Goal: Task Accomplishment & Management: Manage account settings

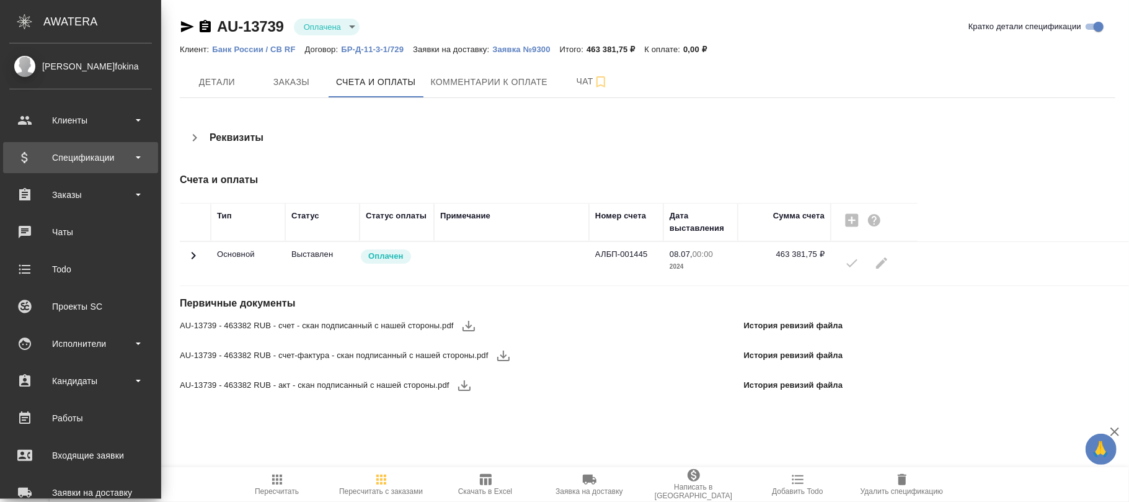
click at [90, 159] on div "Спецификации" at bounding box center [80, 157] width 143 height 19
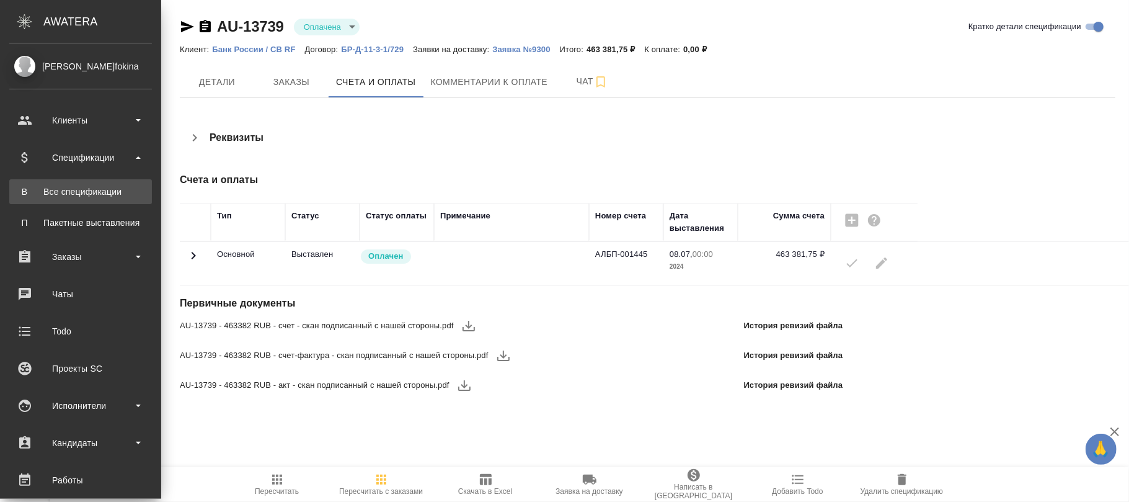
click at [73, 192] on div "Все спецификации" at bounding box center [81, 191] width 130 height 12
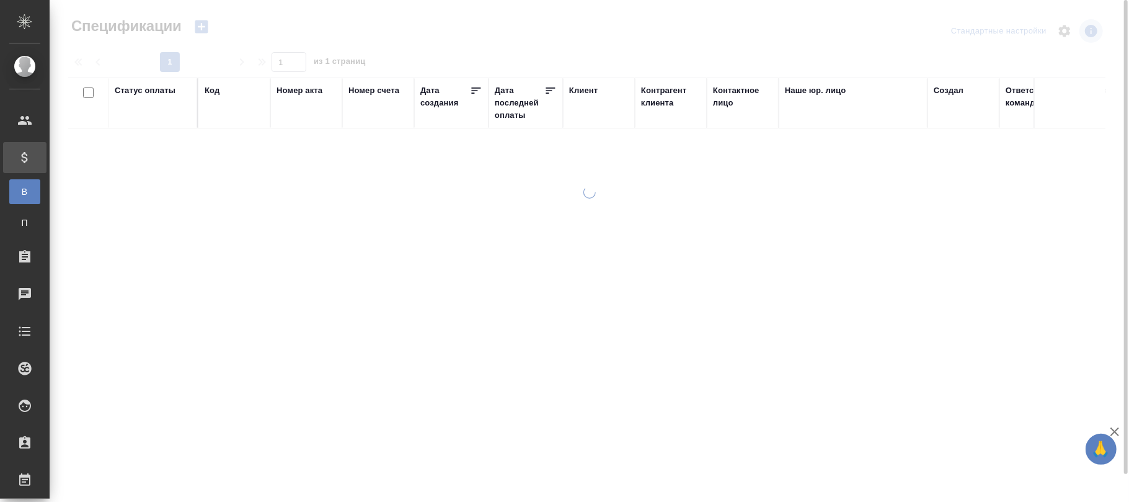
click at [216, 93] on div "Код" at bounding box center [212, 90] width 15 height 12
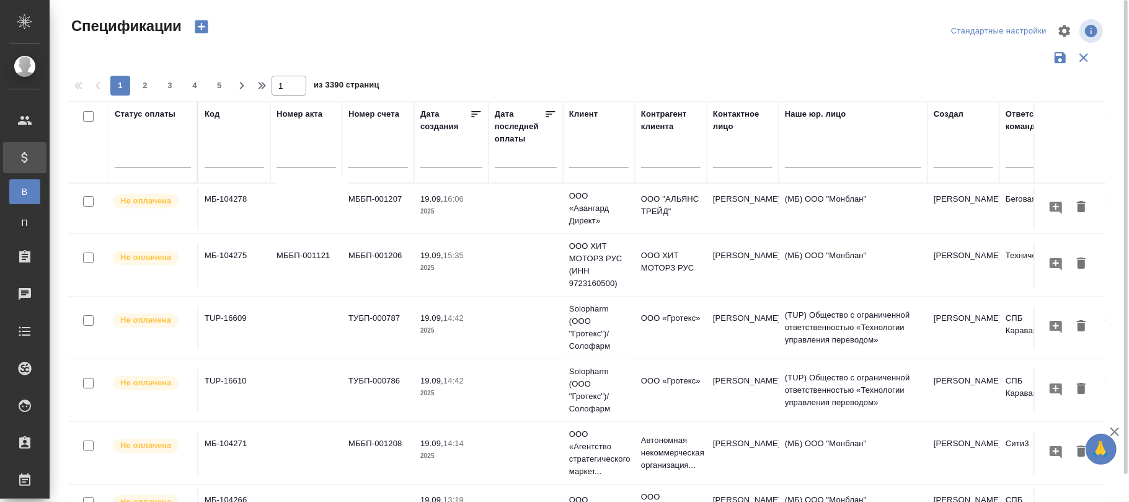
click at [216, 93] on button "5" at bounding box center [220, 86] width 20 height 20
type input "5"
click at [226, 159] on input "text" at bounding box center [235, 159] width 60 height 16
paste input "KZ-942"
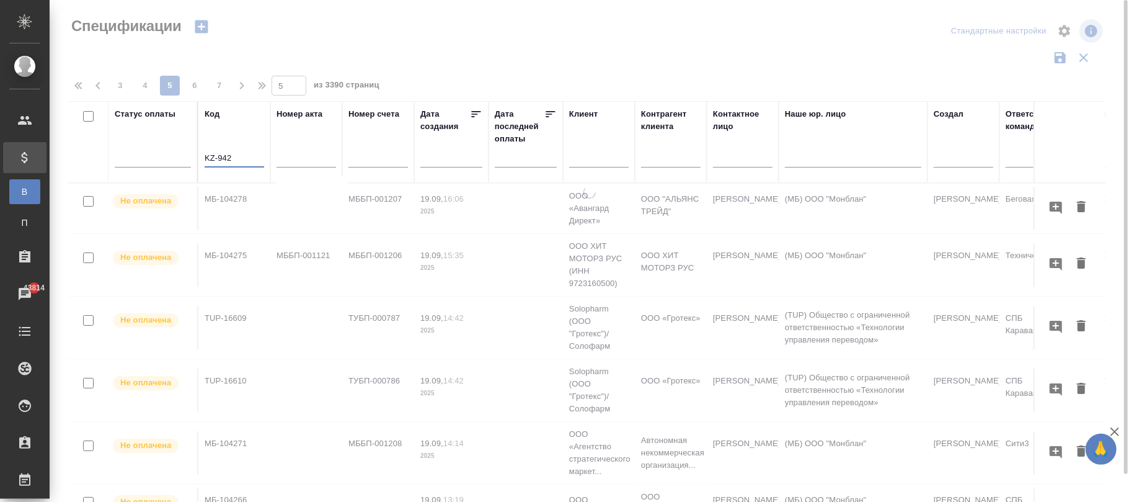
type input "KZ-942"
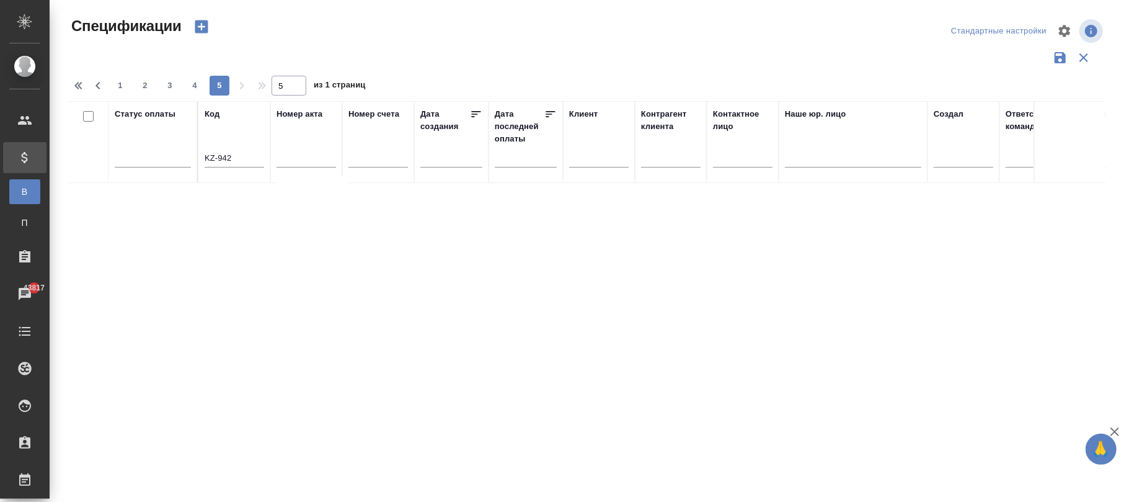
drag, startPoint x: 246, startPoint y: 149, endPoint x: 203, endPoint y: 150, distance: 42.8
click at [203, 150] on th "Код KZ-942" at bounding box center [234, 142] width 72 height 82
drag, startPoint x: 239, startPoint y: 157, endPoint x: 41, endPoint y: 154, distance: 198.4
click at [0, 159] on div ".cls-1 fill:#fff; AWATERA Фокина Наталья n.fokina Клиенты Спецификации В Все сп…" at bounding box center [564, 251] width 1129 height 502
paste input "KZ-942"
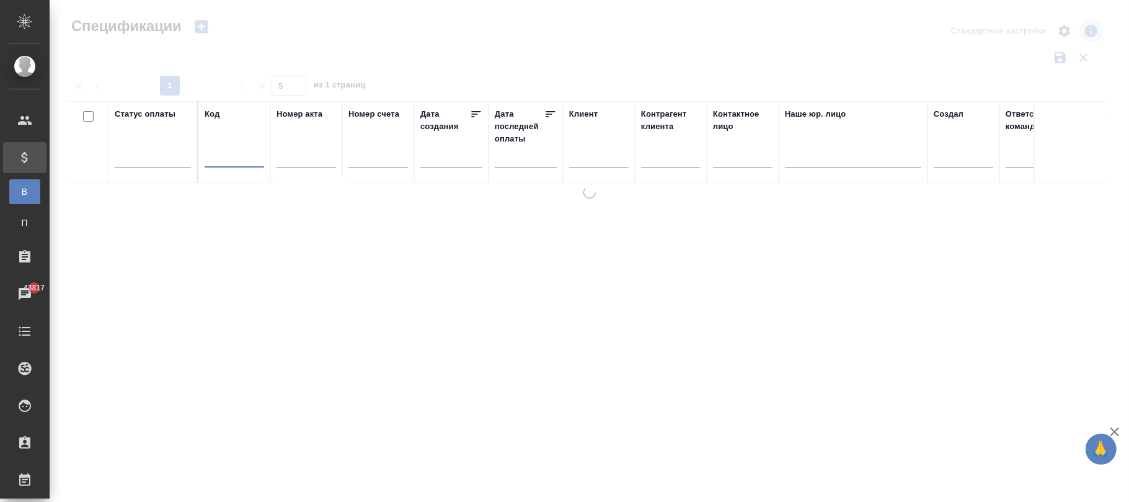
type input "1"
type input "KZ-942"
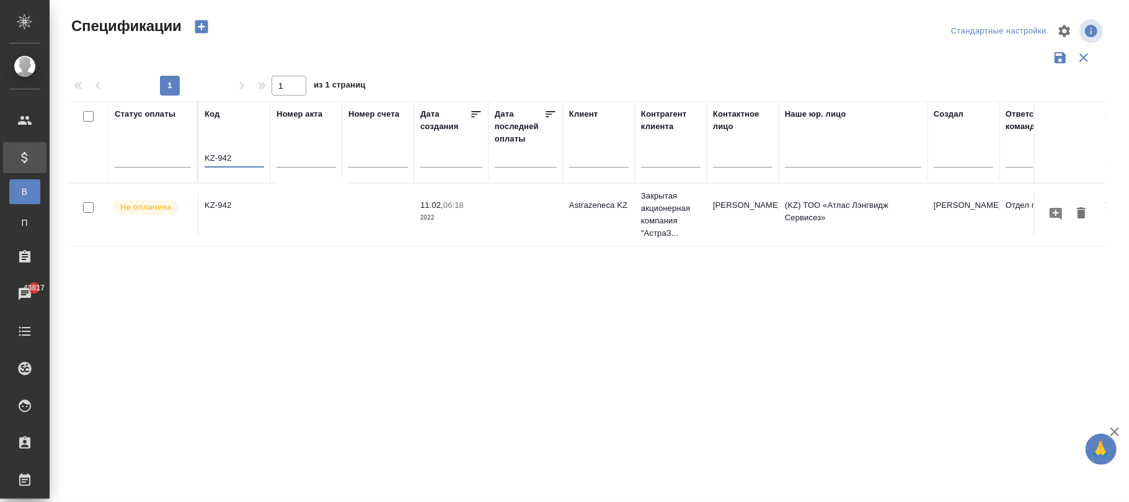
click at [322, 218] on td at bounding box center [306, 214] width 72 height 43
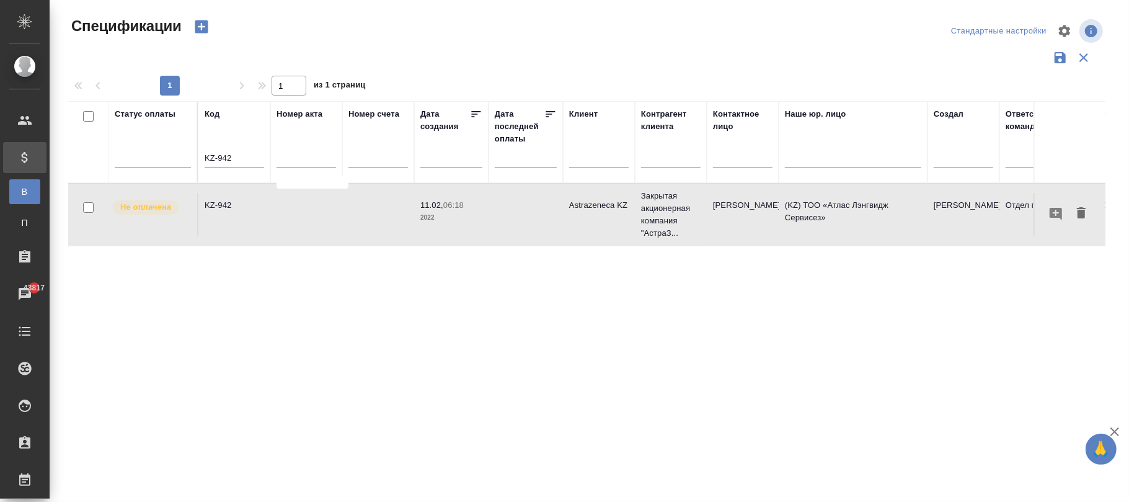
click at [322, 218] on td at bounding box center [306, 214] width 72 height 43
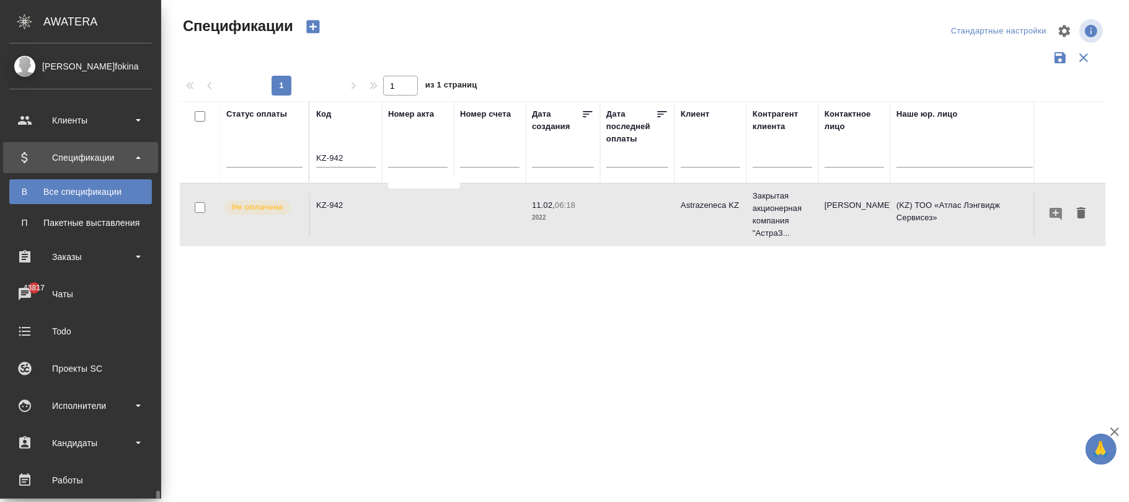
scroll to position [275, 0]
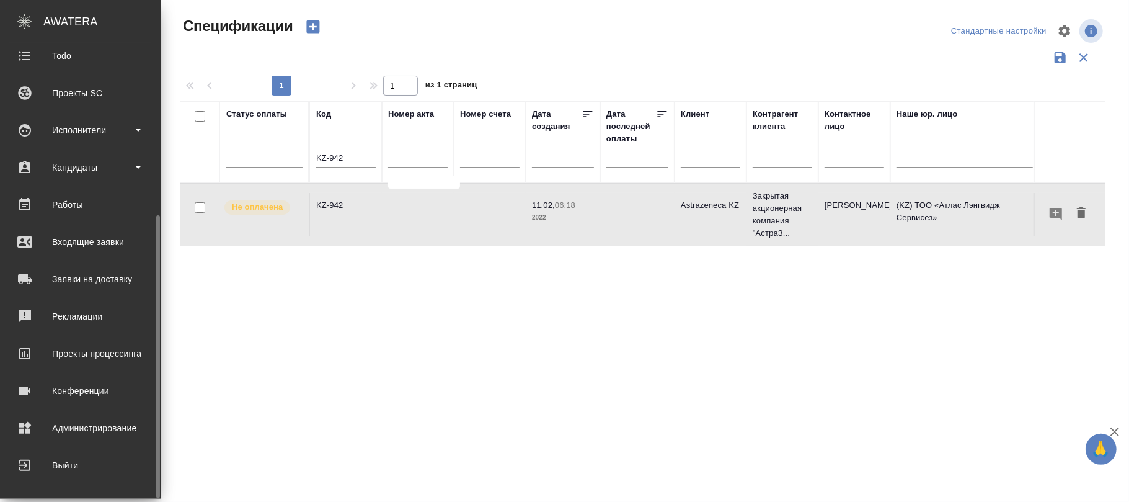
click at [100, 425] on div "Администрирование" at bounding box center [80, 428] width 143 height 19
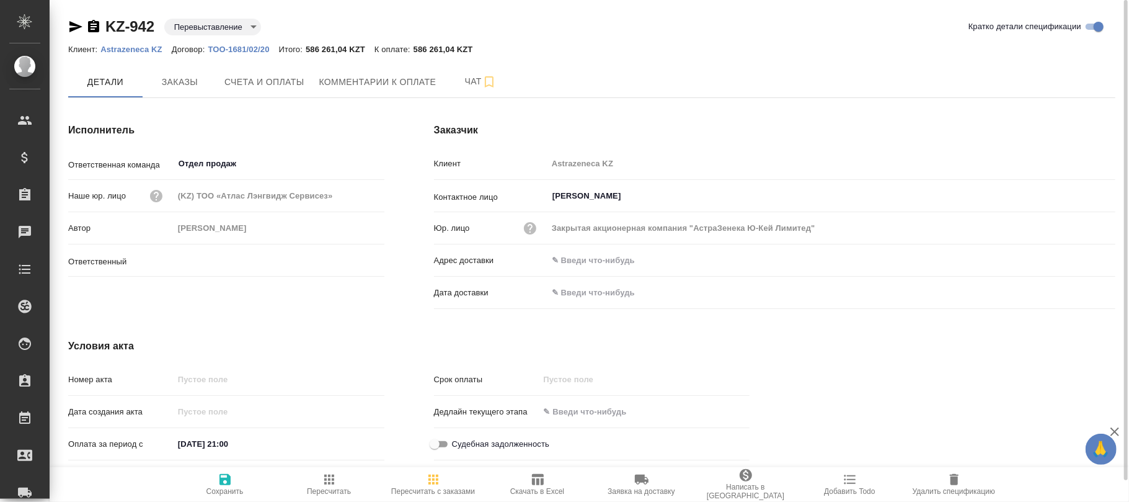
type input "Журавлев Денис"
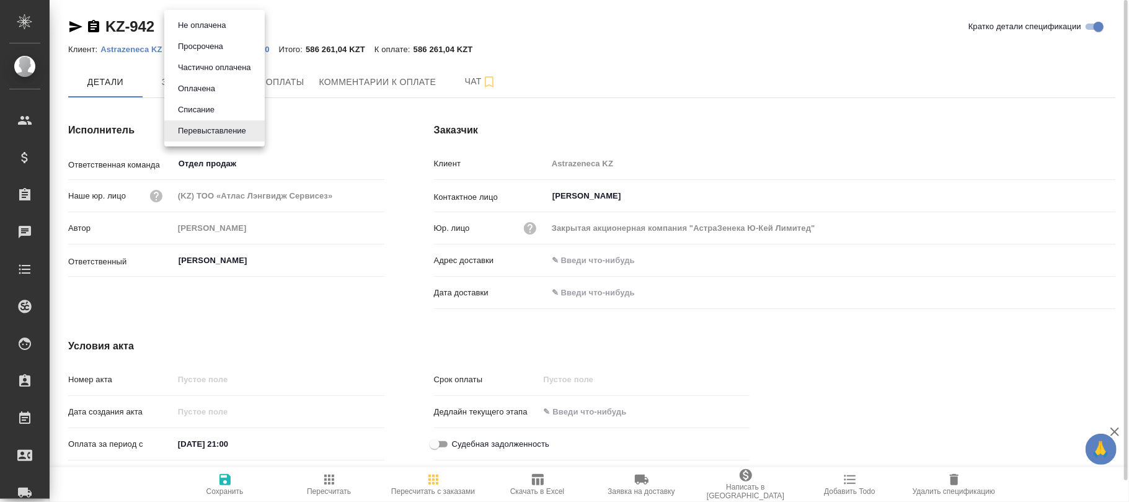
click at [234, 30] on body "🙏 .cls-1 fill:#fff; AWATERA Фокина Наталья n.fokina Клиенты Спецификации Заказы…" at bounding box center [564, 251] width 1129 height 502
click at [201, 24] on button "Не оплачена" at bounding box center [201, 26] width 55 height 14
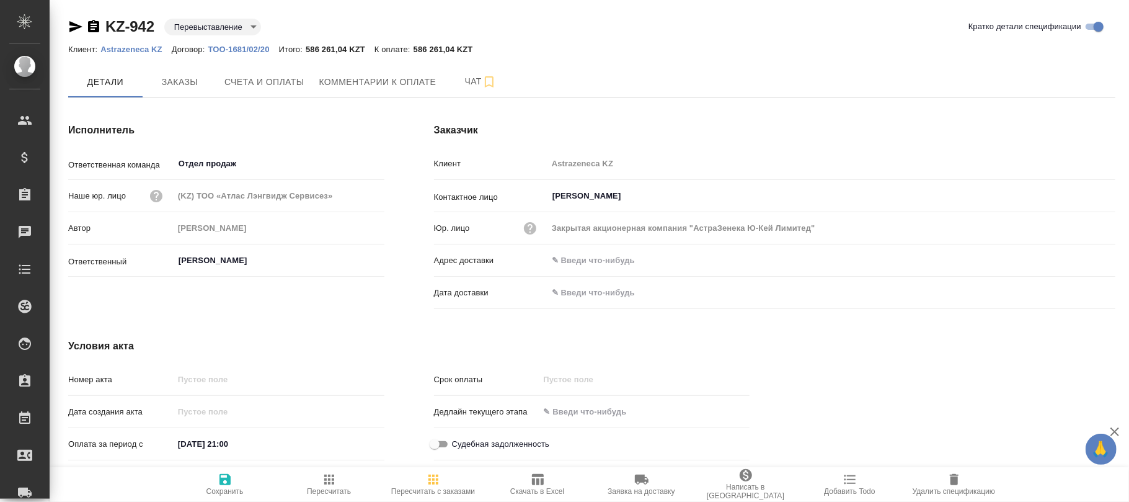
type input "notPayed"
click at [219, 471] on button "Сохранить" at bounding box center [225, 484] width 104 height 35
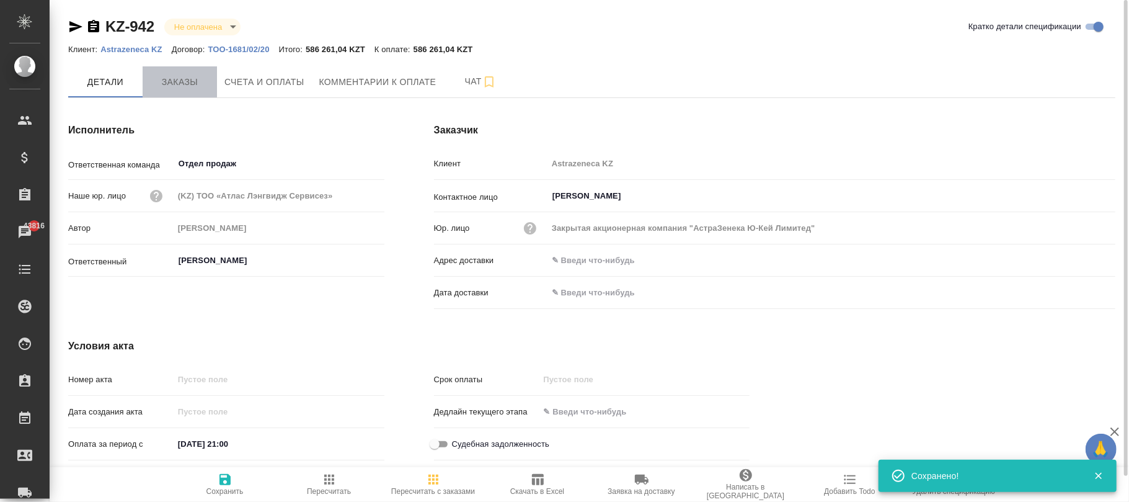
click at [170, 82] on span "Заказы" at bounding box center [180, 82] width 60 height 16
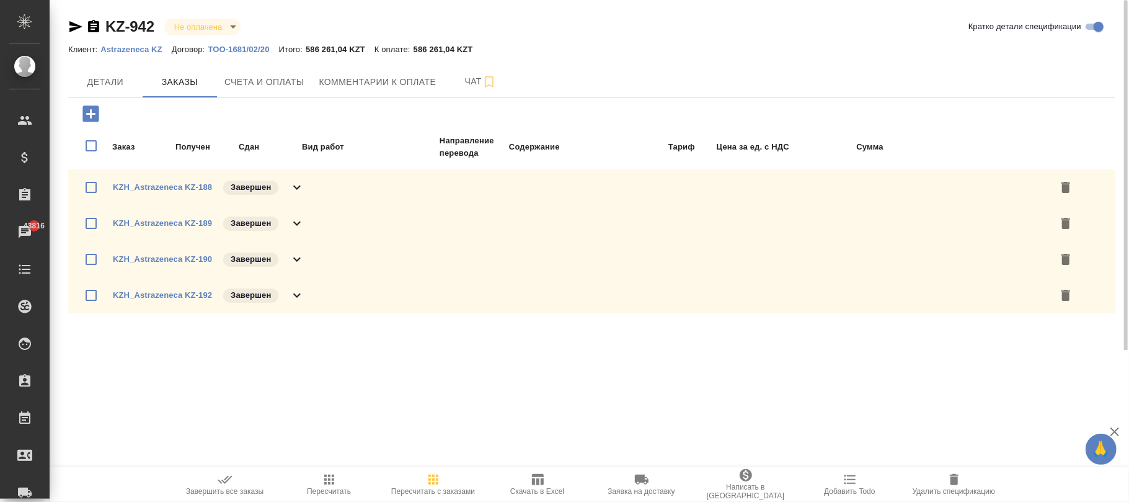
click at [432, 482] on icon "button" at bounding box center [433, 479] width 15 height 15
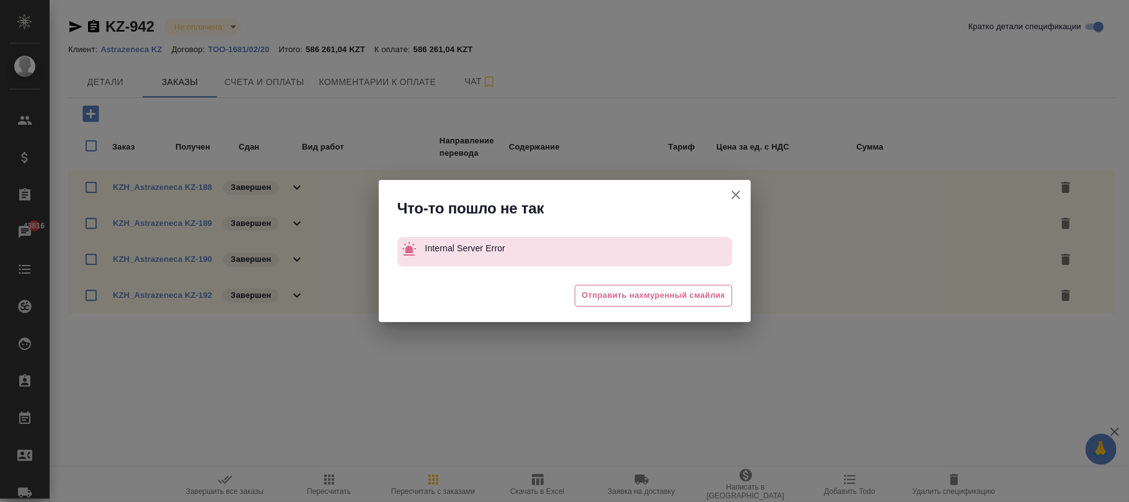
click at [739, 197] on icon "button" at bounding box center [736, 194] width 9 height 9
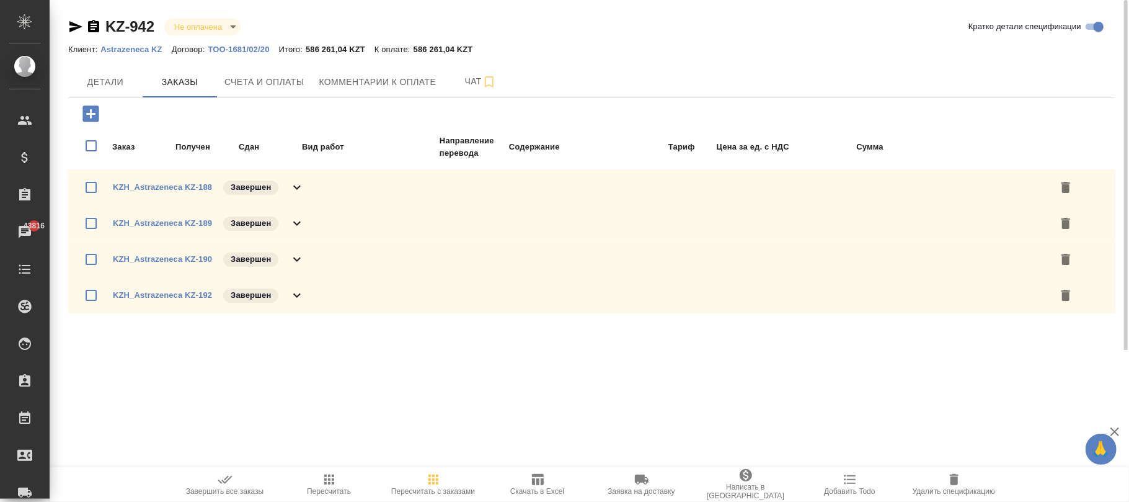
click at [247, 50] on p "ТОО-1681/02/20" at bounding box center [243, 49] width 71 height 9
click at [439, 480] on icon "button" at bounding box center [433, 479] width 15 height 15
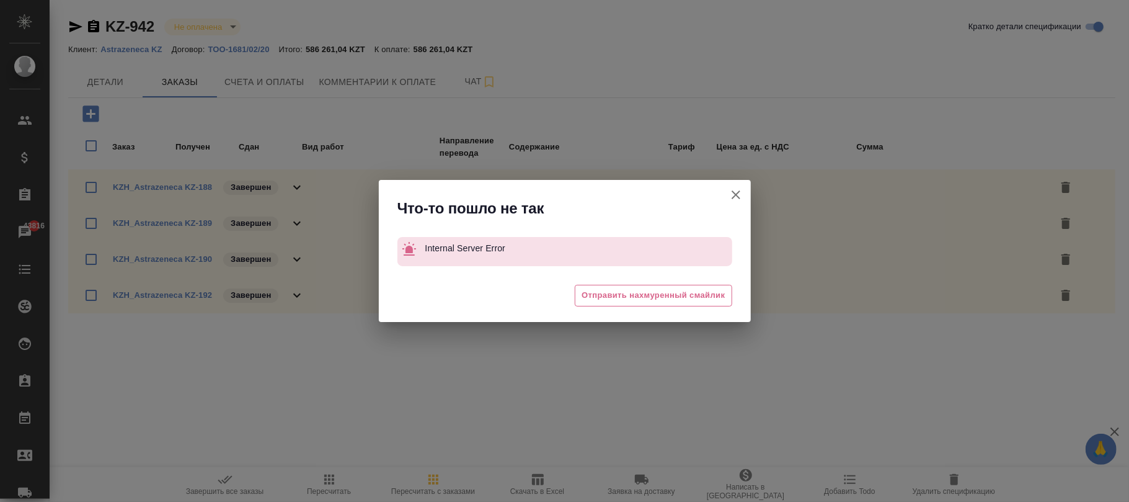
click at [743, 189] on button "Кратко детали спецификации" at bounding box center [736, 195] width 30 height 30
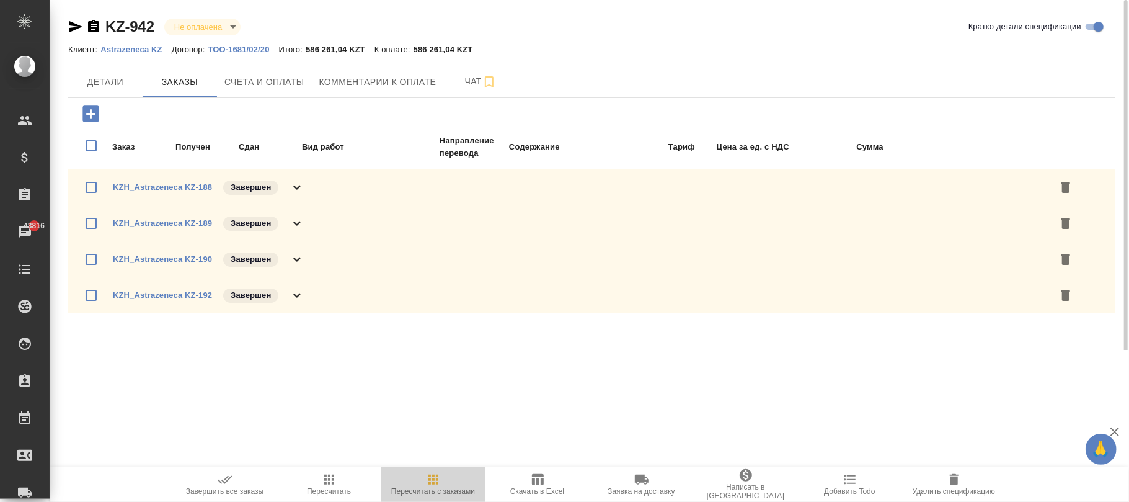
click at [424, 477] on span "Пересчитать с заказами" at bounding box center [433, 484] width 89 height 24
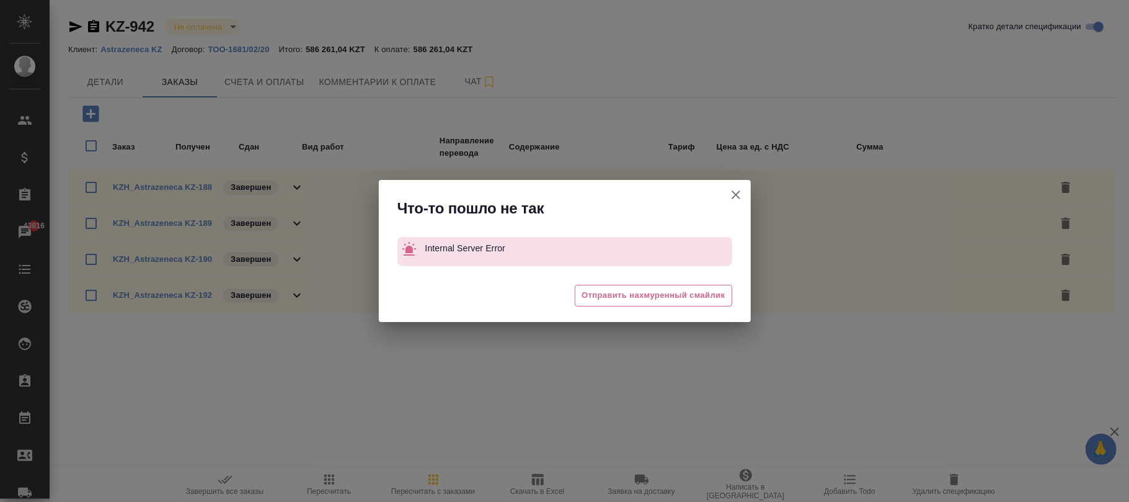
click at [730, 194] on icon "button" at bounding box center [736, 194] width 15 height 15
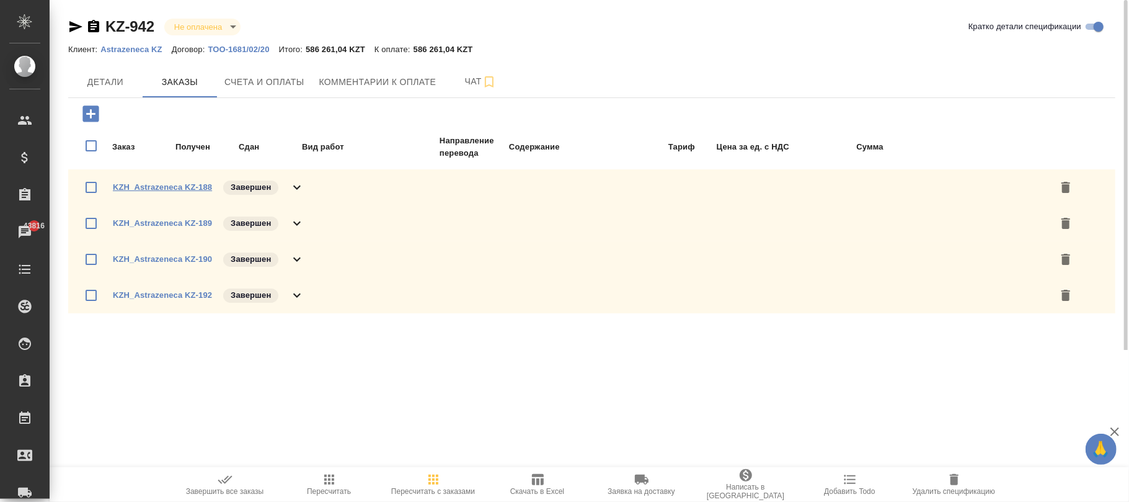
click at [182, 186] on link "KZH_Astrazeneca KZ-188" at bounding box center [162, 186] width 99 height 9
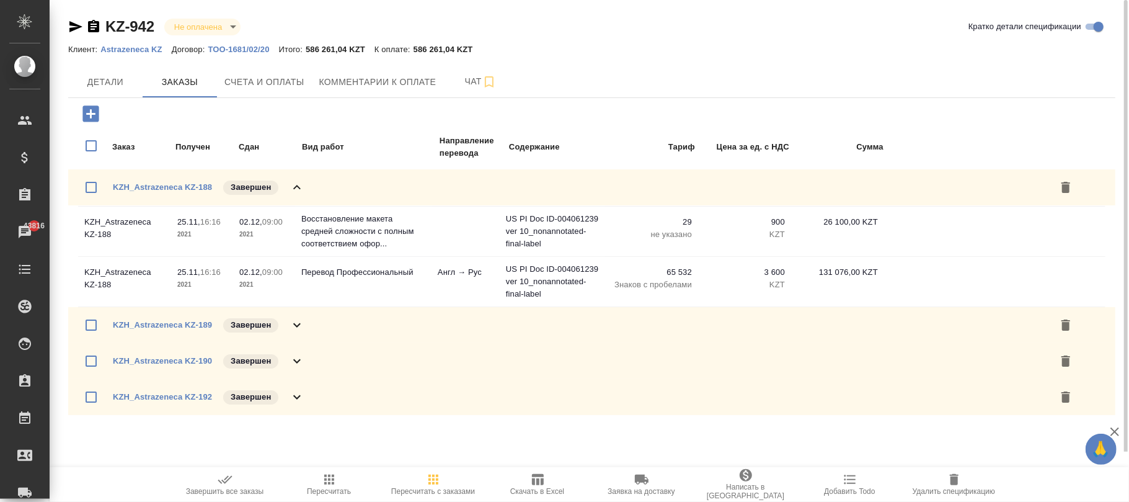
click at [172, 316] on div "KZH_Astrazeneca KZ-189 Завершен" at bounding box center [209, 324] width 192 height 17
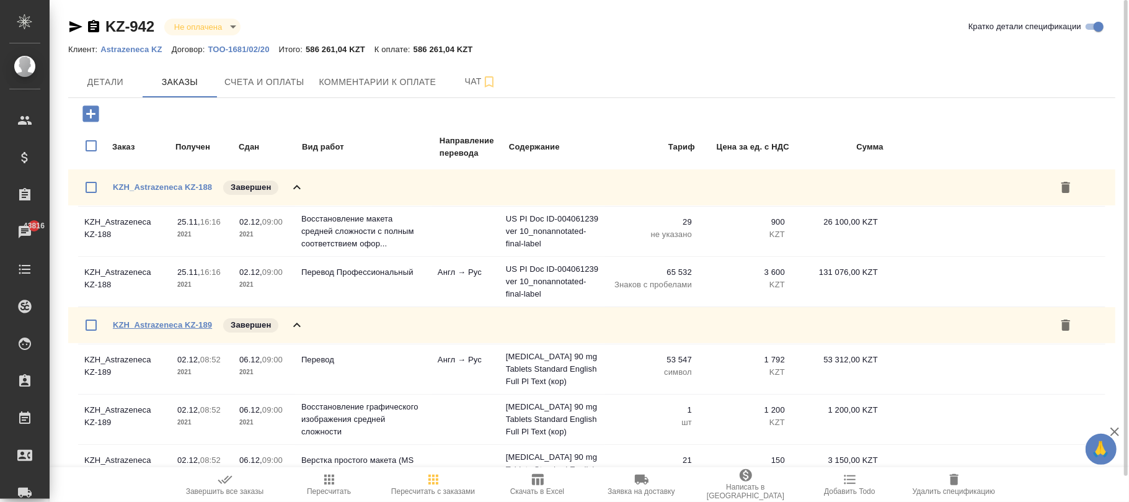
click at [172, 324] on link "KZH_Astrazeneca KZ-189" at bounding box center [162, 324] width 99 height 9
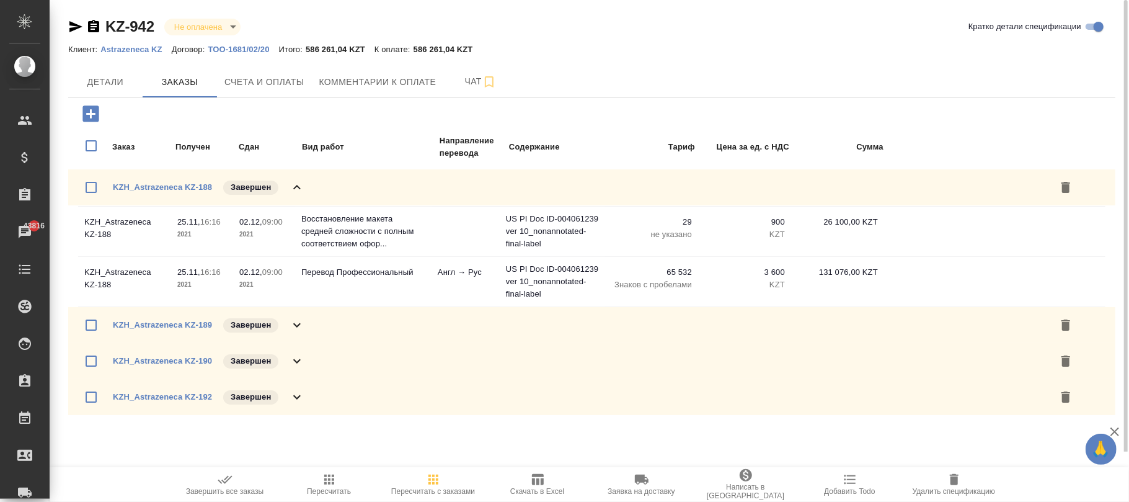
click at [236, 48] on p "ТОО-1681/02/20" at bounding box center [243, 49] width 71 height 9
click at [427, 486] on icon "button" at bounding box center [433, 479] width 15 height 15
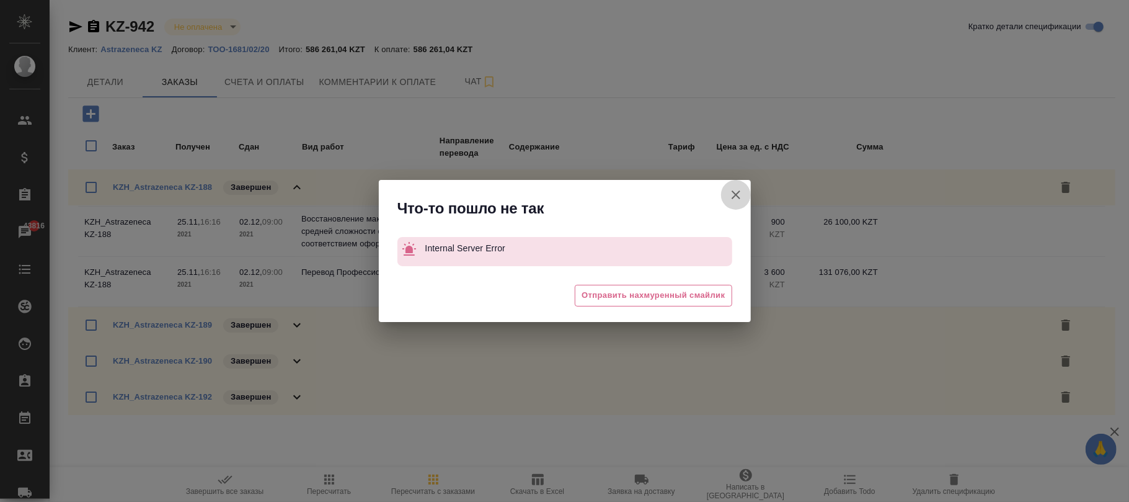
click at [740, 188] on icon "button" at bounding box center [736, 194] width 15 height 15
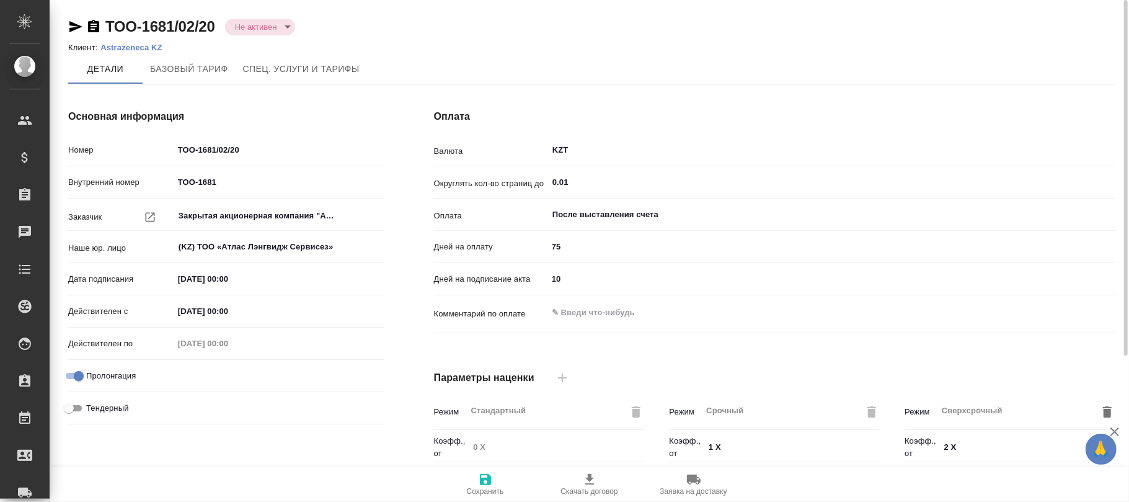
click at [264, 26] on body "🙏 .cls-1 fill:#fff; AWATERA Фокина Наталья n.fokina Клиенты Спецификации Заказы…" at bounding box center [564, 251] width 1129 height 502
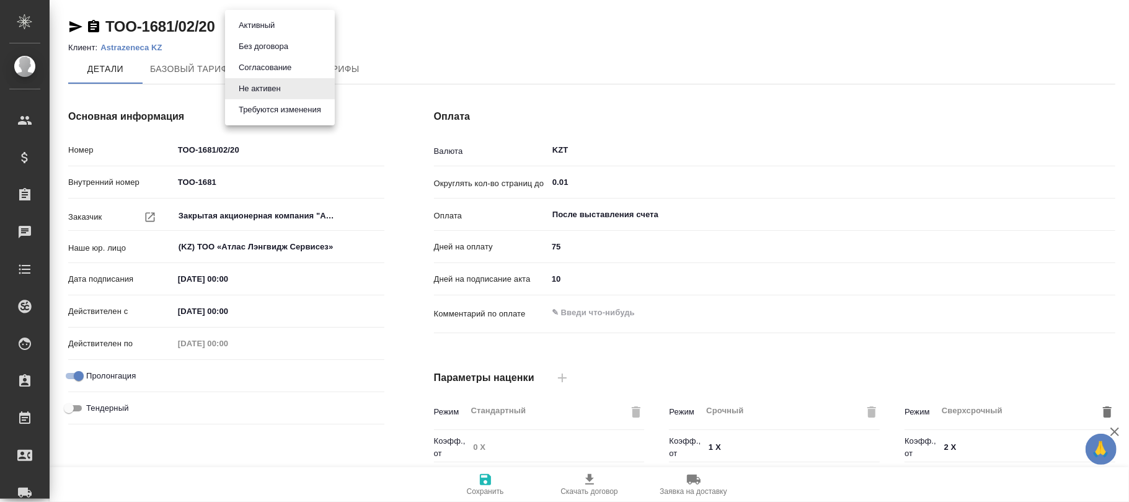
click at [261, 24] on button "Активный" at bounding box center [256, 26] width 43 height 14
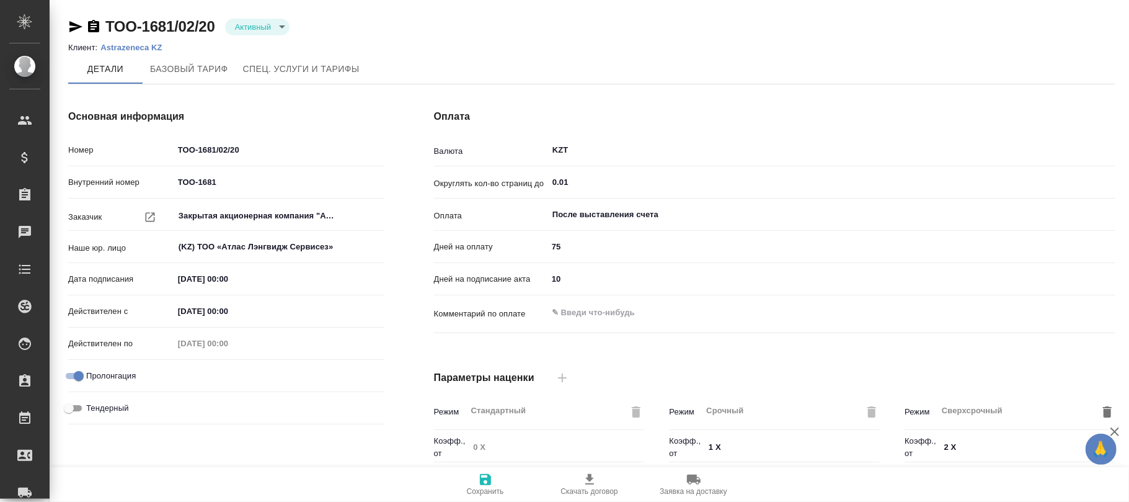
drag, startPoint x: 484, startPoint y: 487, endPoint x: 506, endPoint y: 104, distance: 383.2
click at [484, 486] on span "Сохранить" at bounding box center [485, 484] width 89 height 24
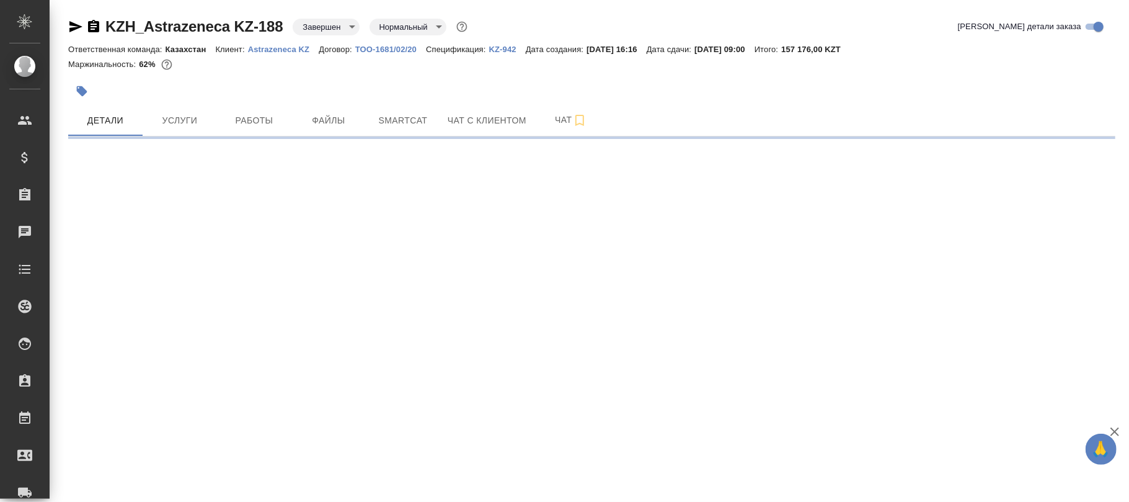
select select "RU"
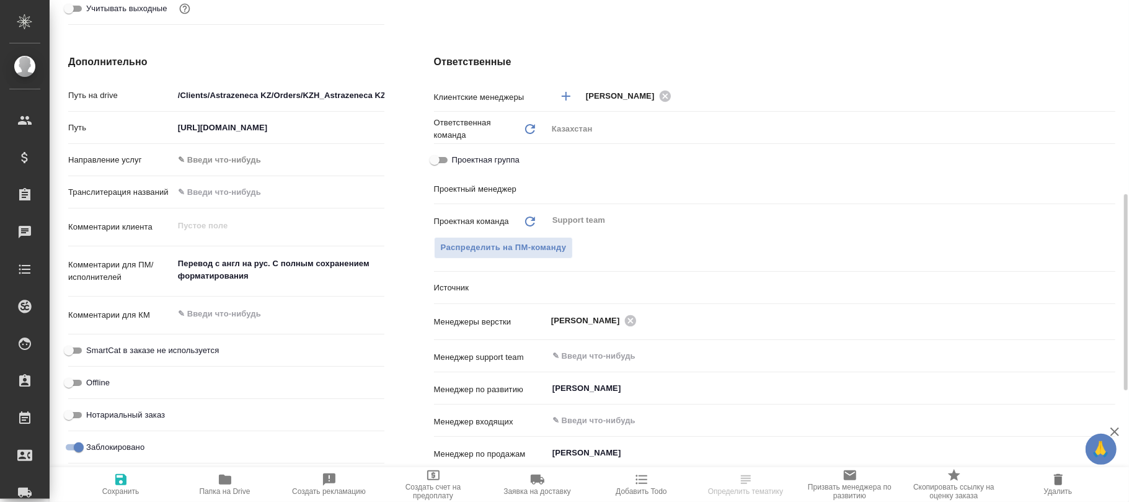
type textarea "x"
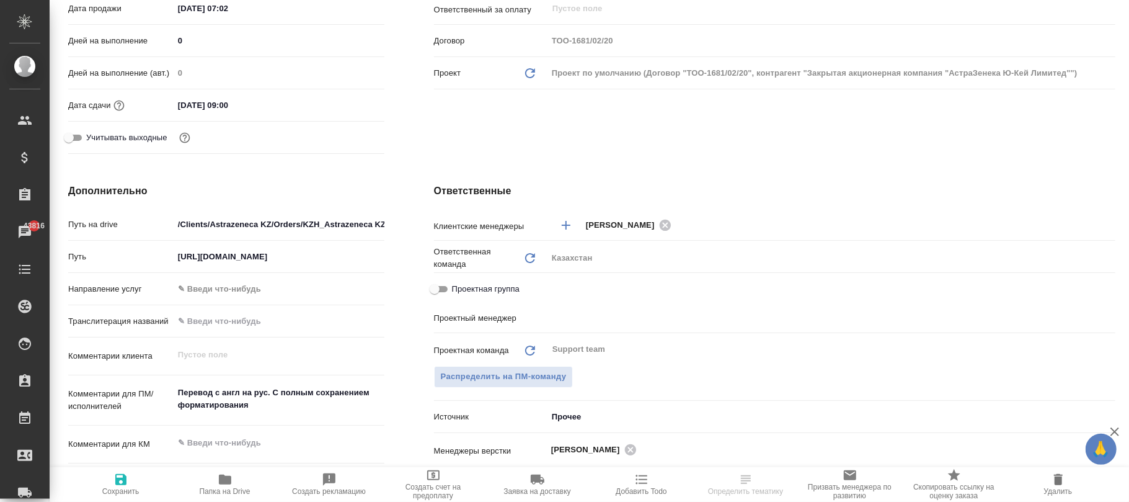
scroll to position [36, 0]
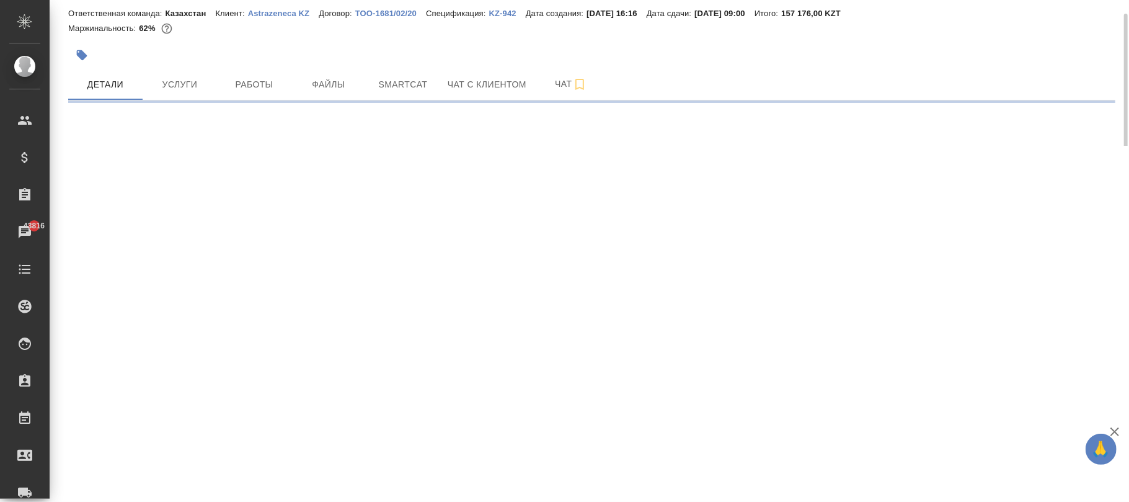
select select "RU"
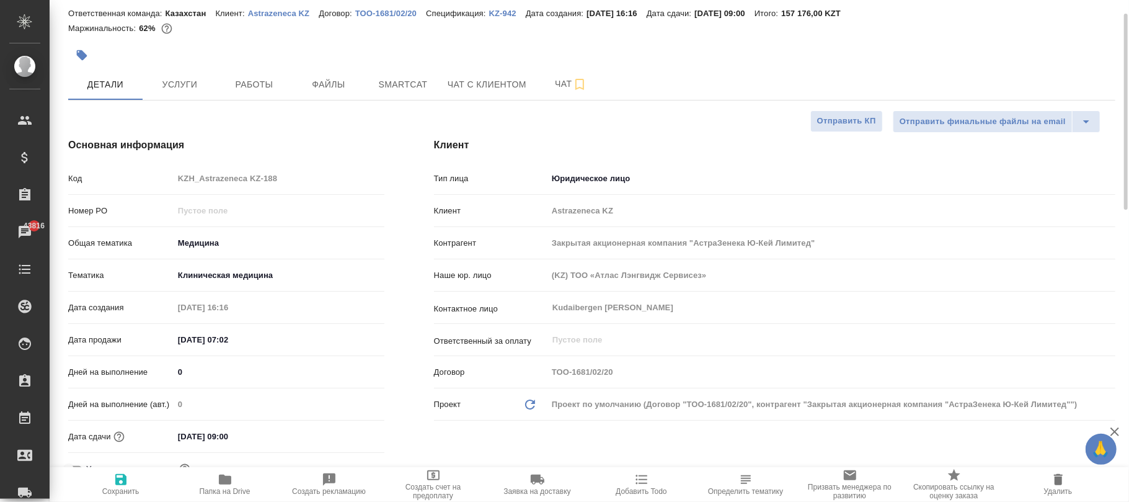
type textarea "x"
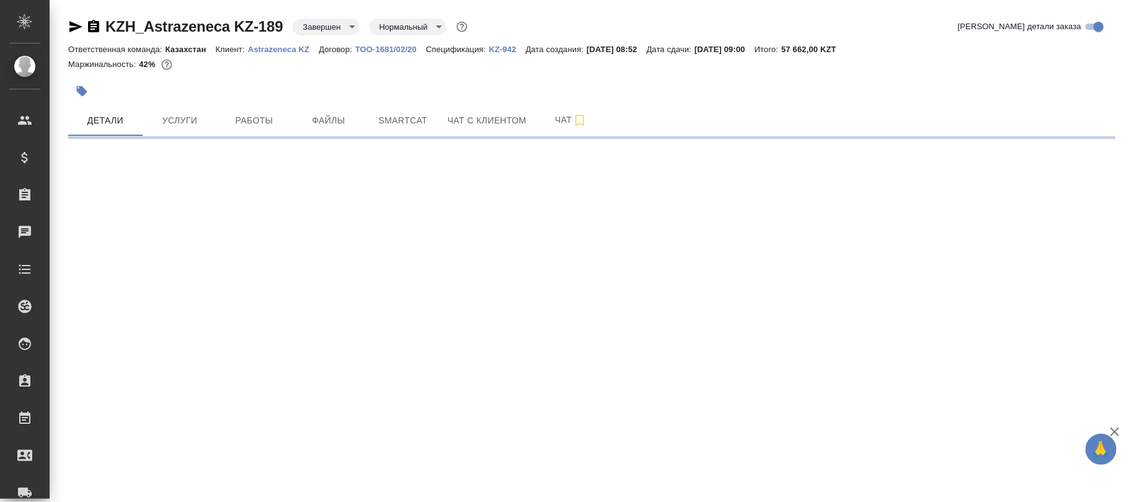
select select "RU"
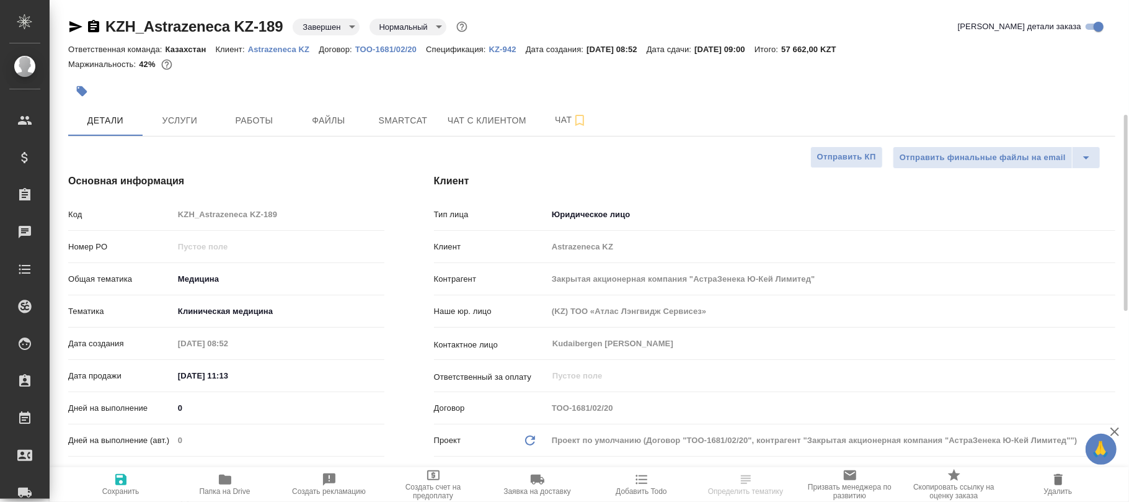
scroll to position [248, 0]
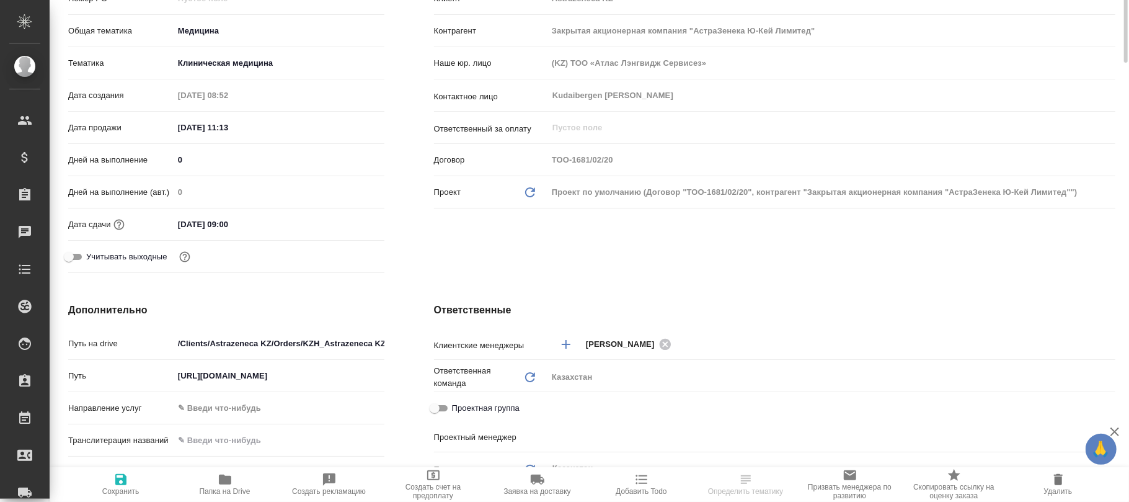
type textarea "x"
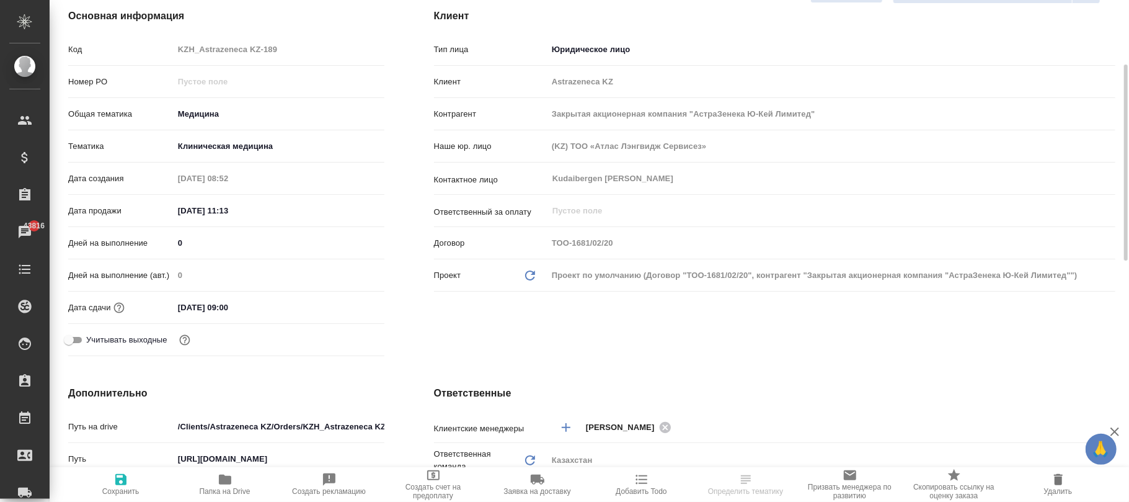
type textarea "x"
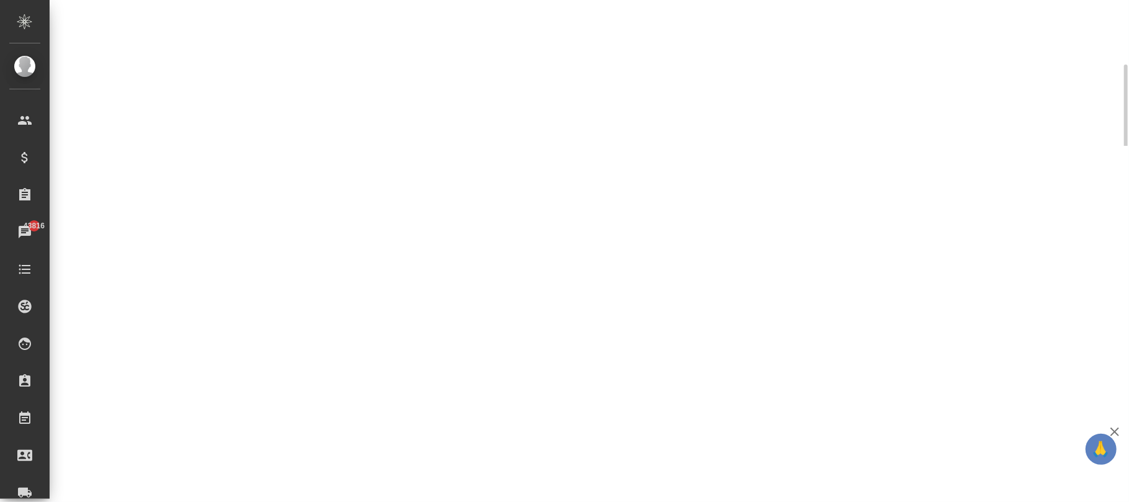
select select "RU"
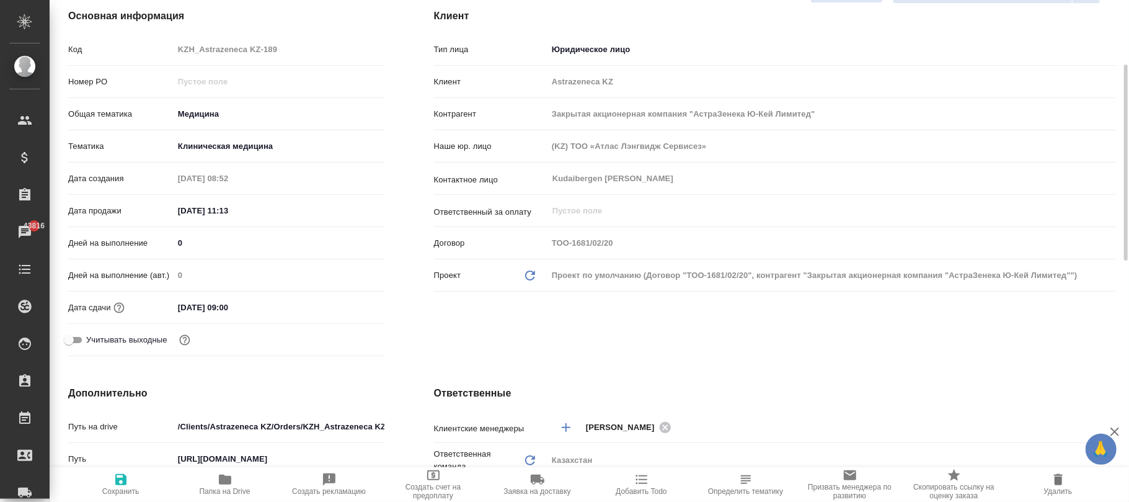
type textarea "x"
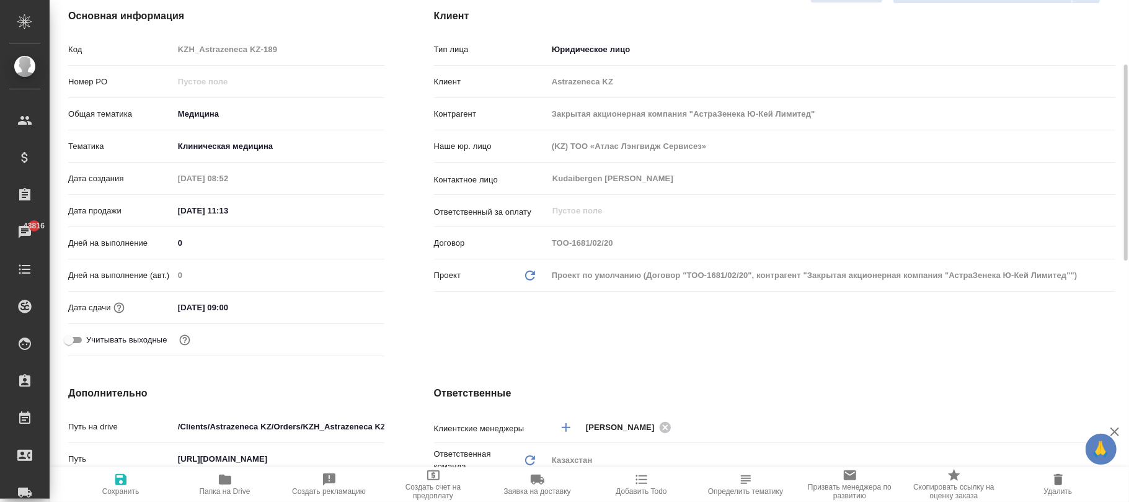
type textarea "x"
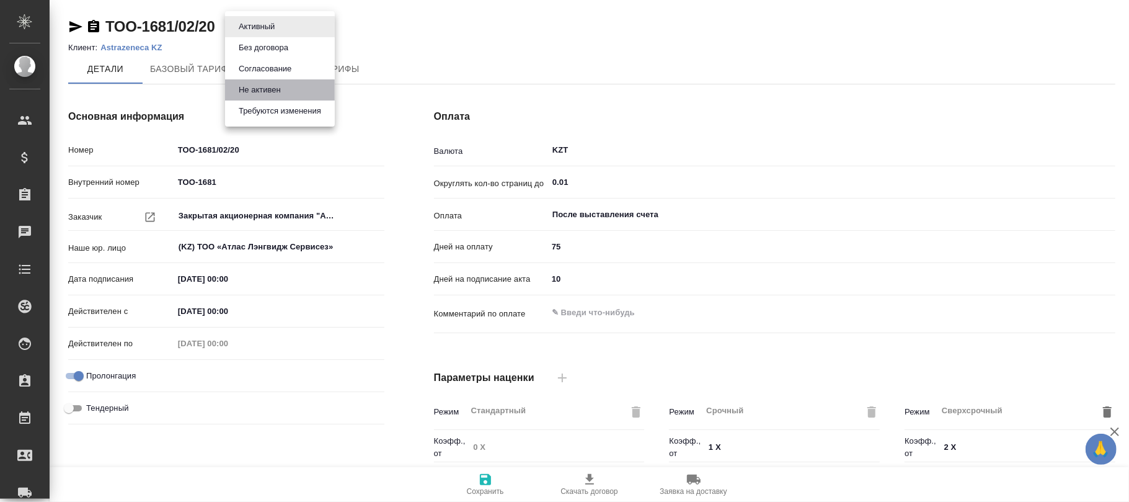
click at [256, 87] on button "Не активен" at bounding box center [260, 90] width 50 height 14
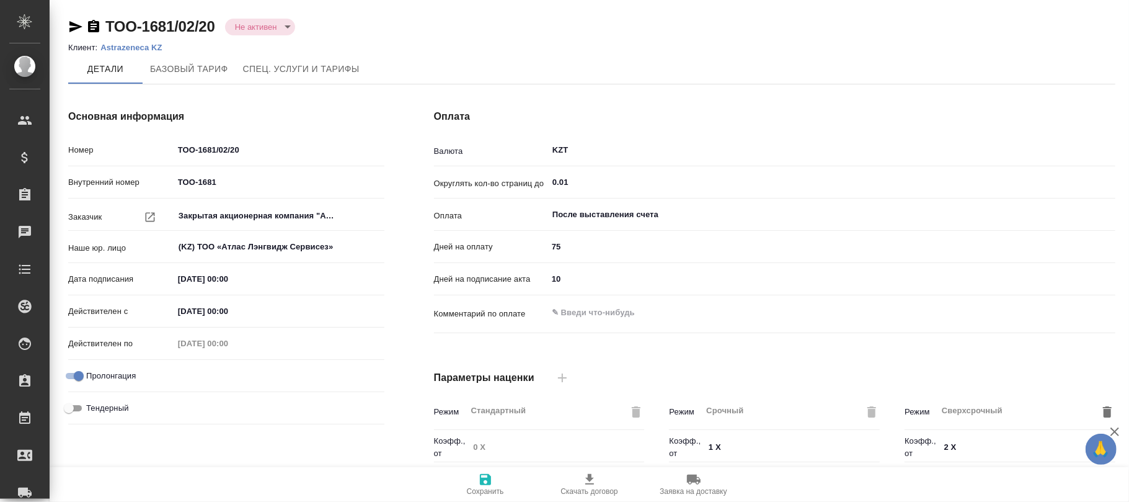
click at [474, 482] on span "Сохранить" at bounding box center [485, 484] width 89 height 24
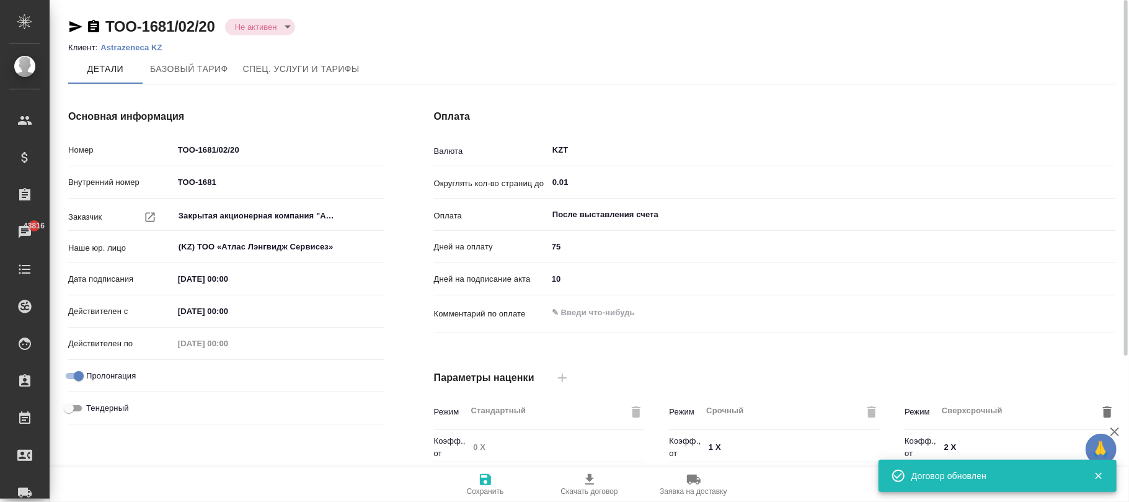
click at [130, 43] on p "Astrazeneca KZ" at bounding box center [135, 47] width 71 height 9
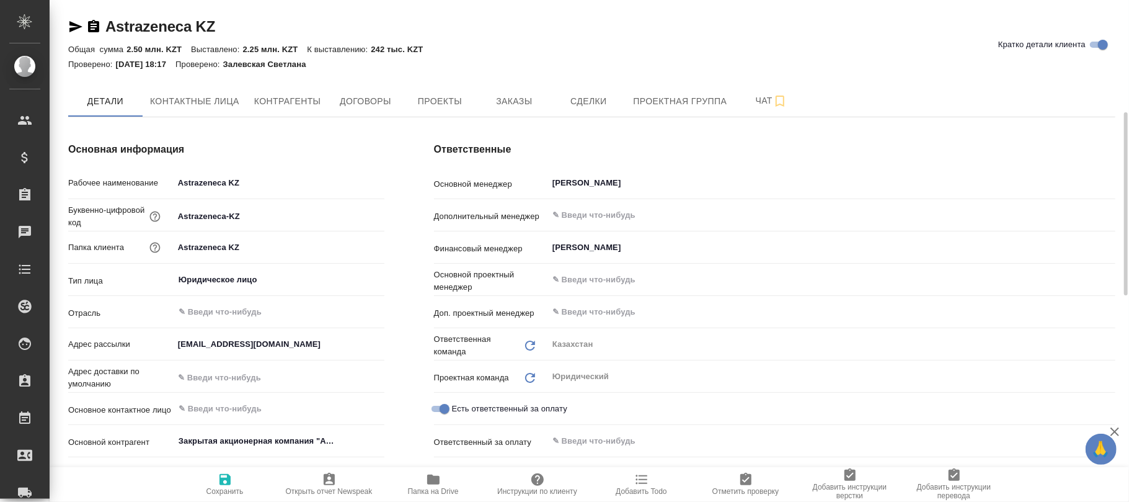
scroll to position [82, 0]
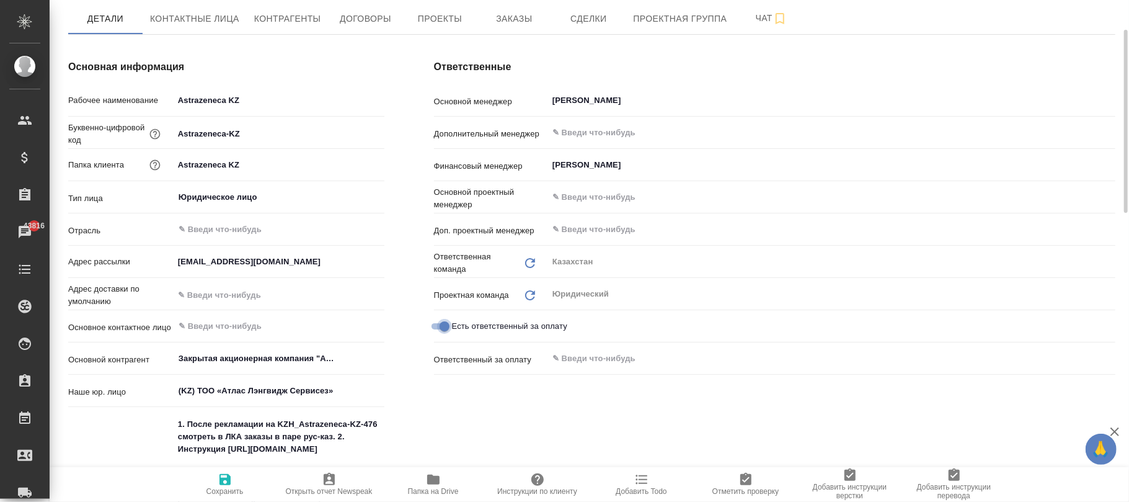
click at [440, 321] on input "Есть ответственный за оплату" at bounding box center [444, 326] width 45 height 15
checkbox input "false"
click at [224, 486] on icon "button" at bounding box center [225, 479] width 15 height 15
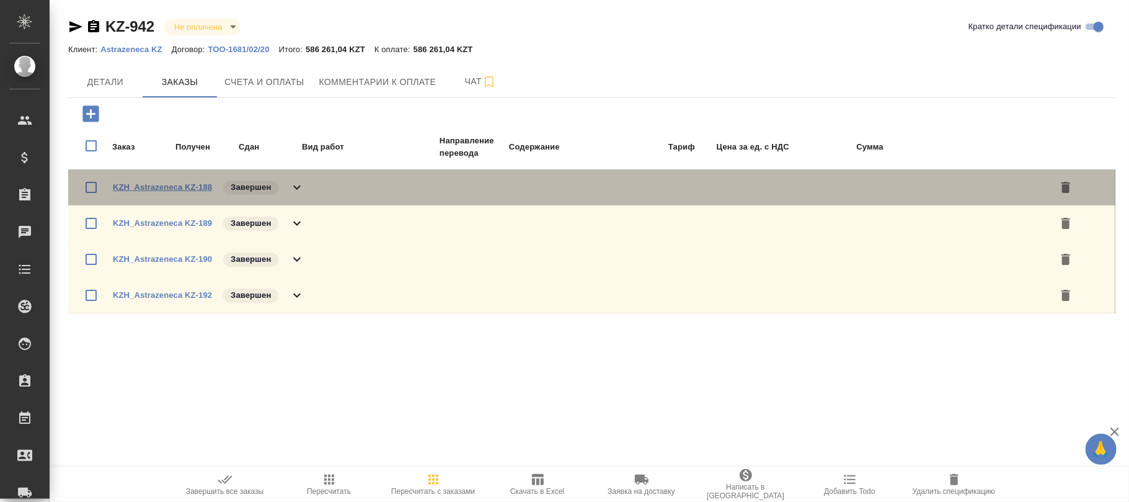
click at [162, 182] on link "KZH_Astrazeneca KZ-188" at bounding box center [162, 186] width 99 height 9
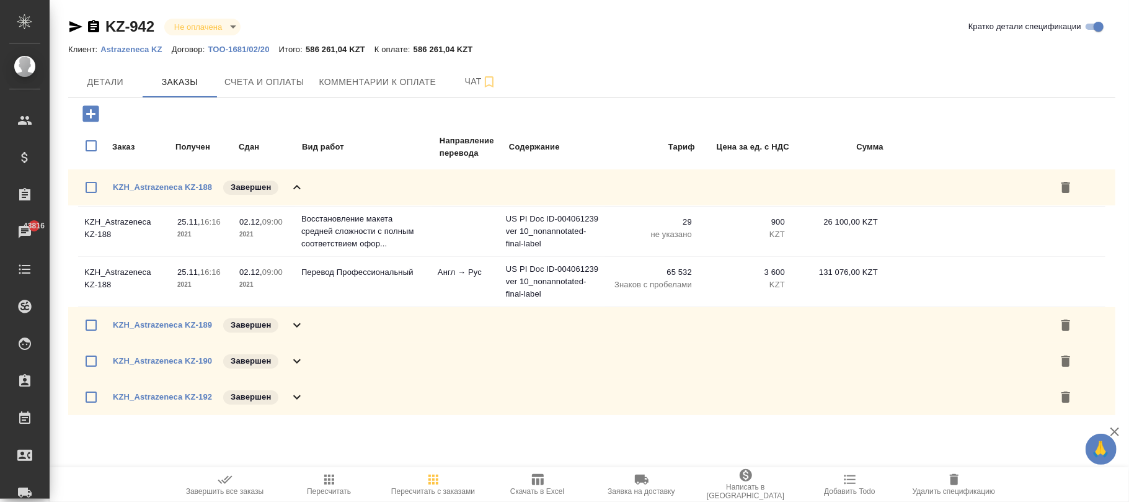
click at [330, 481] on icon "button" at bounding box center [329, 479] width 15 height 15
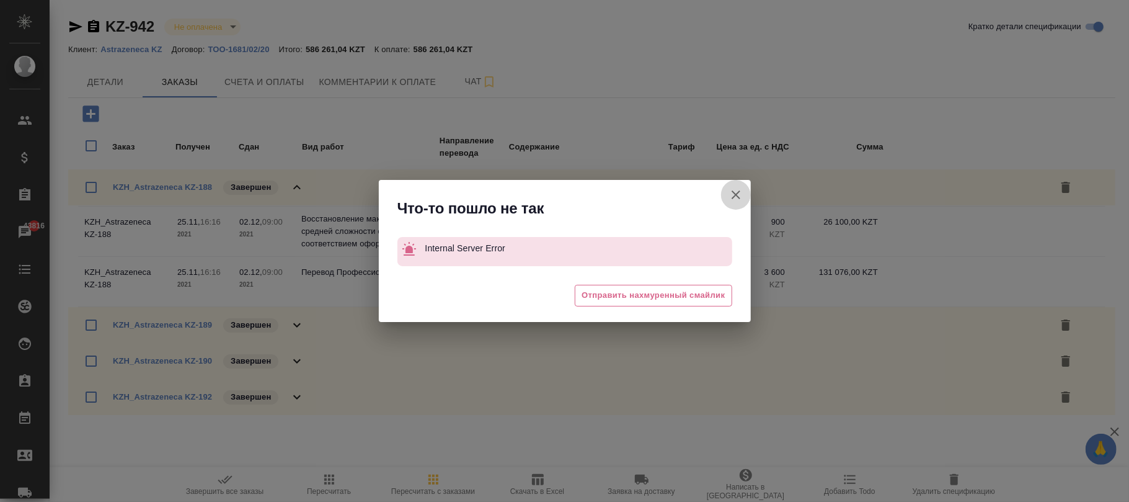
click at [734, 193] on icon "button" at bounding box center [736, 194] width 9 height 9
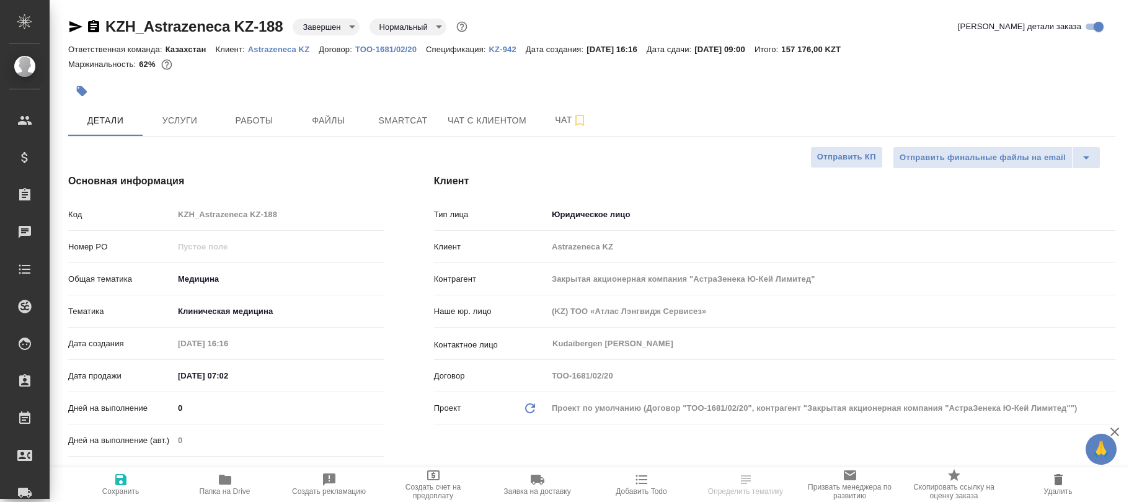
select select "RU"
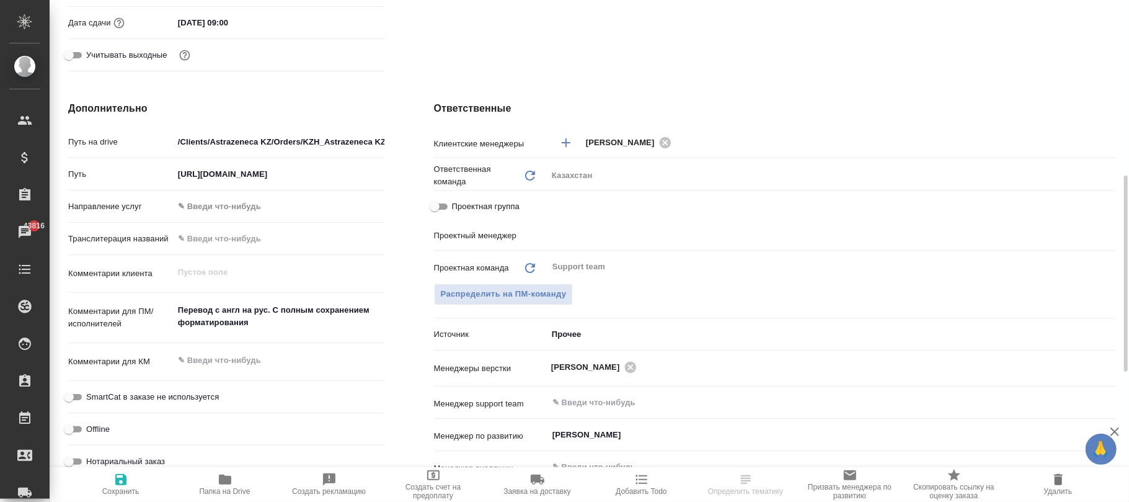
scroll to position [367, 0]
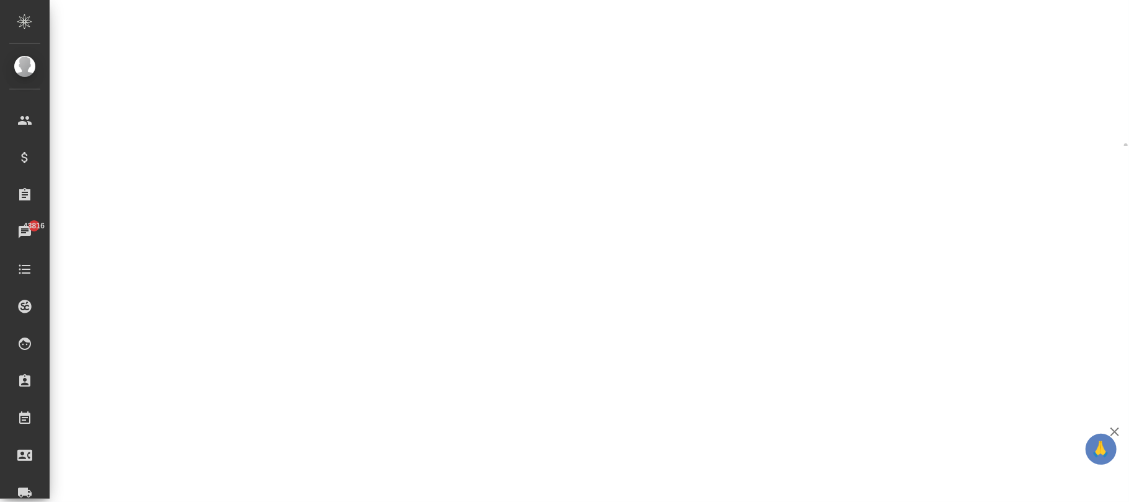
select select "RU"
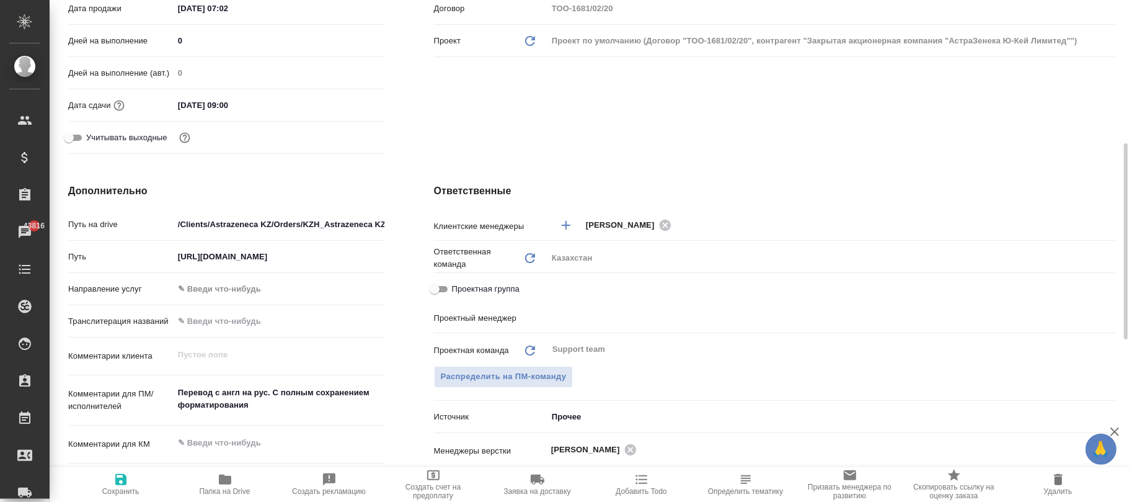
type textarea "x"
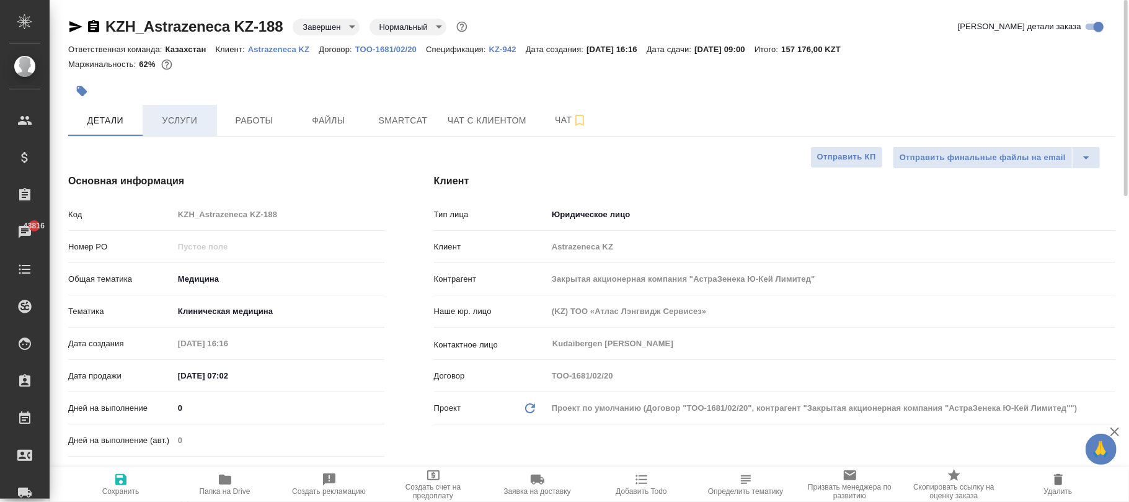
click at [191, 113] on span "Услуги" at bounding box center [180, 121] width 60 height 16
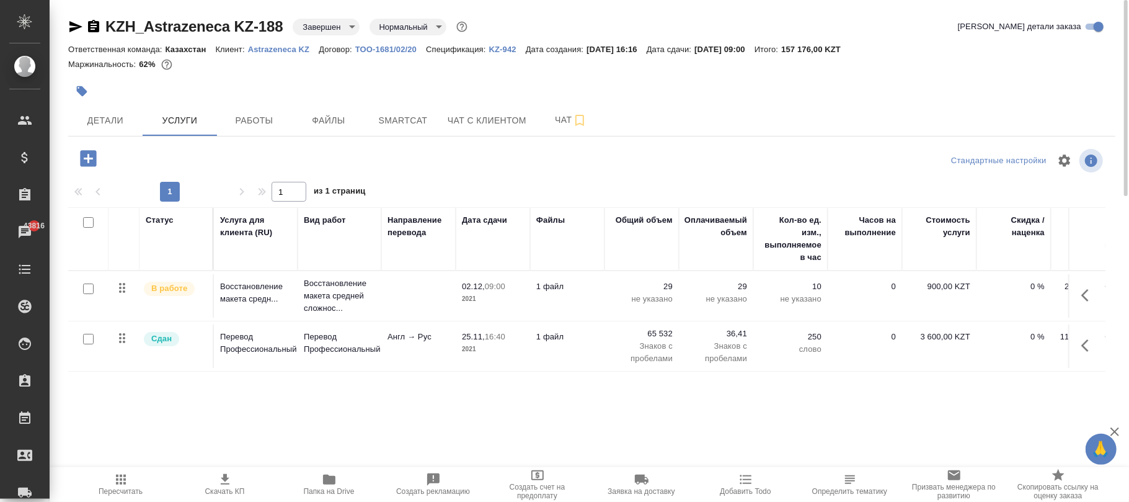
scroll to position [0, 130]
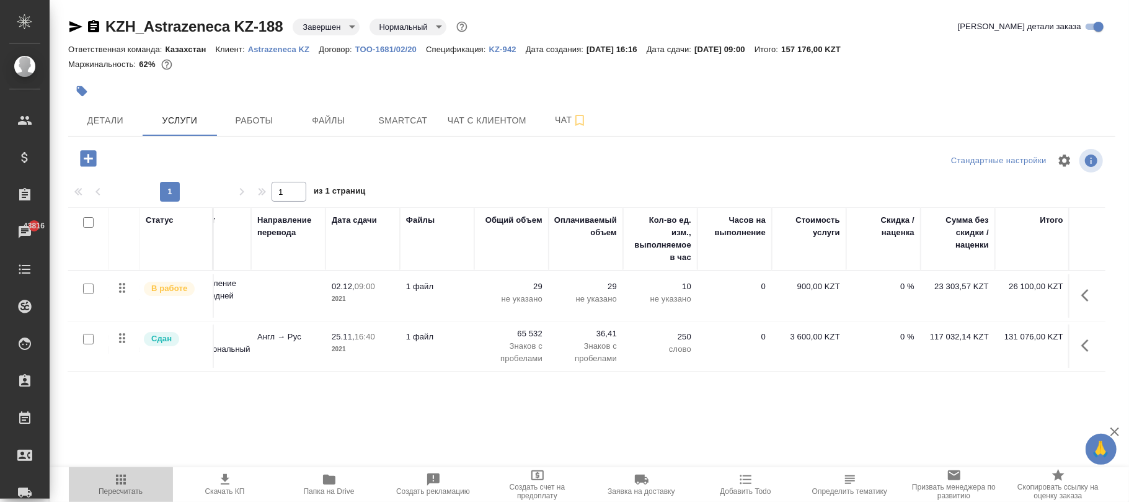
click at [120, 481] on icon "button" at bounding box center [120, 479] width 15 height 15
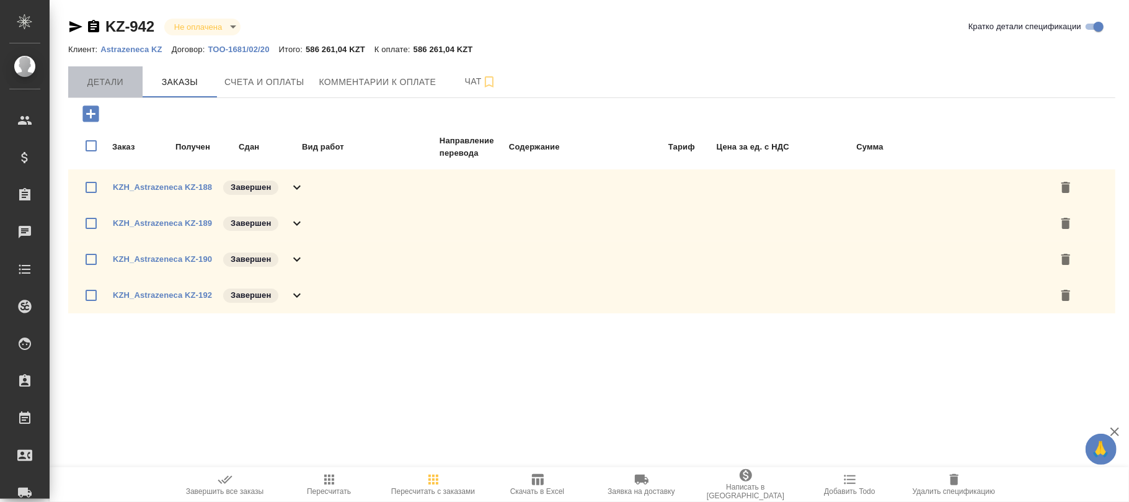
click at [104, 80] on span "Детали" at bounding box center [106, 82] width 60 height 16
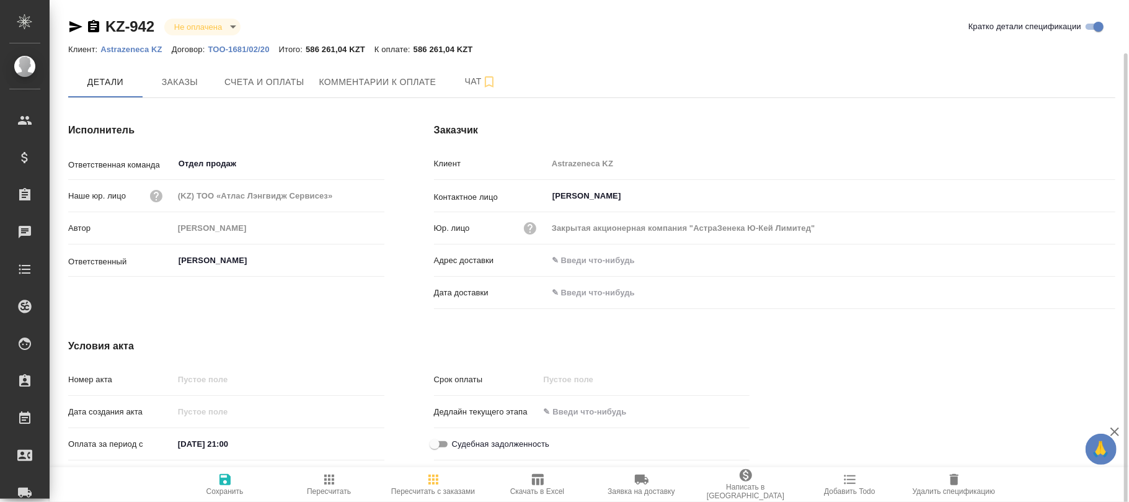
scroll to position [27, 0]
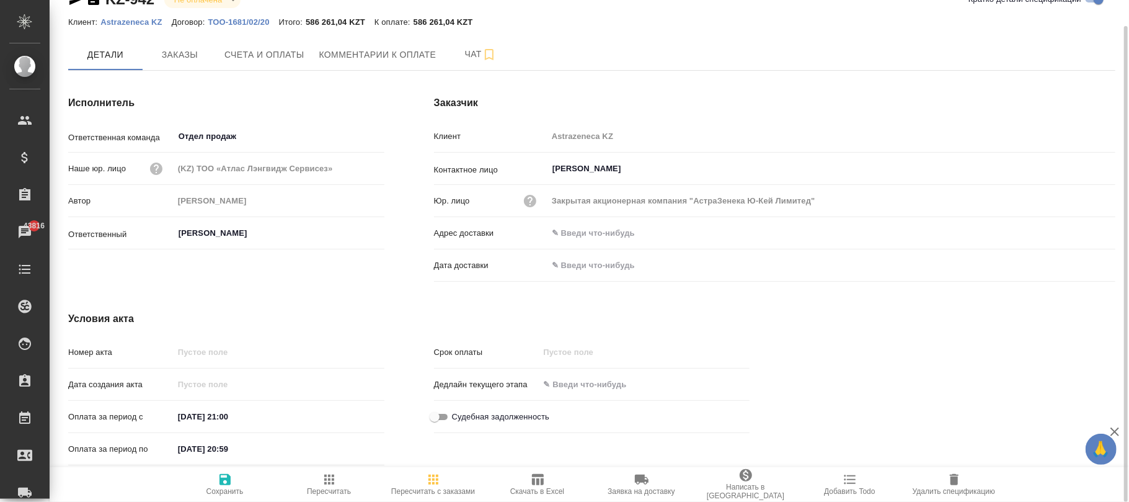
click at [234, 484] on span "Сохранить" at bounding box center [224, 484] width 89 height 24
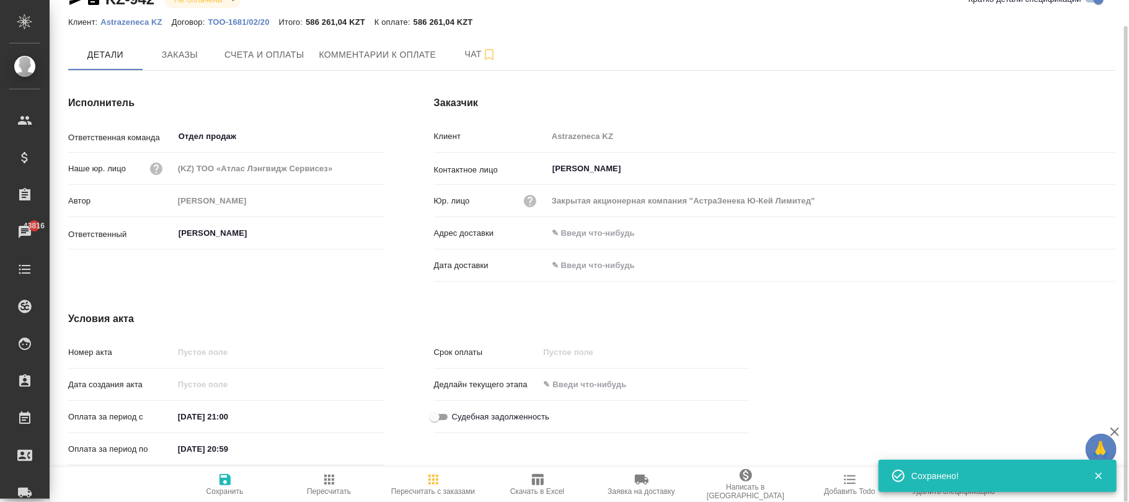
scroll to position [0, 0]
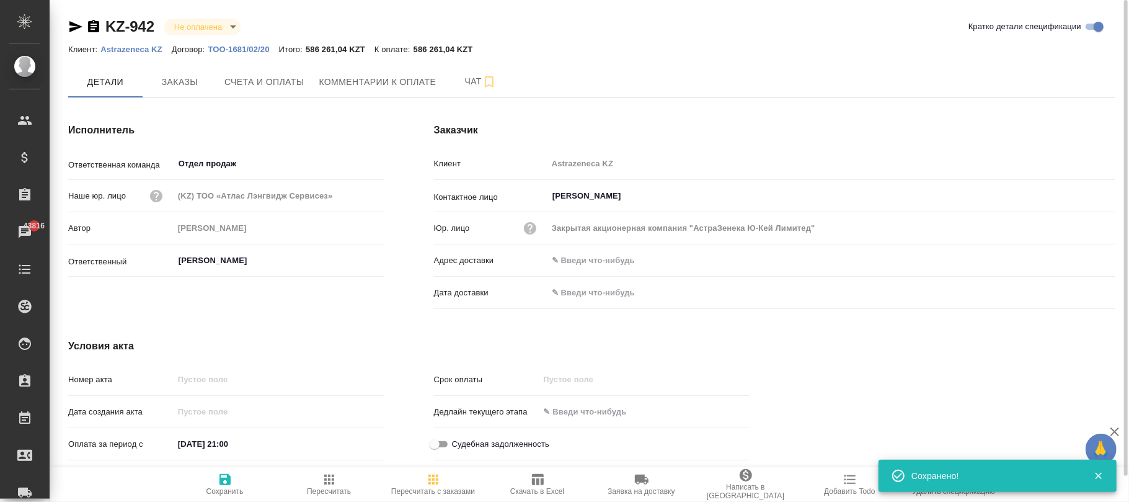
click at [149, 46] on p "Astrazeneca KZ" at bounding box center [135, 49] width 71 height 9
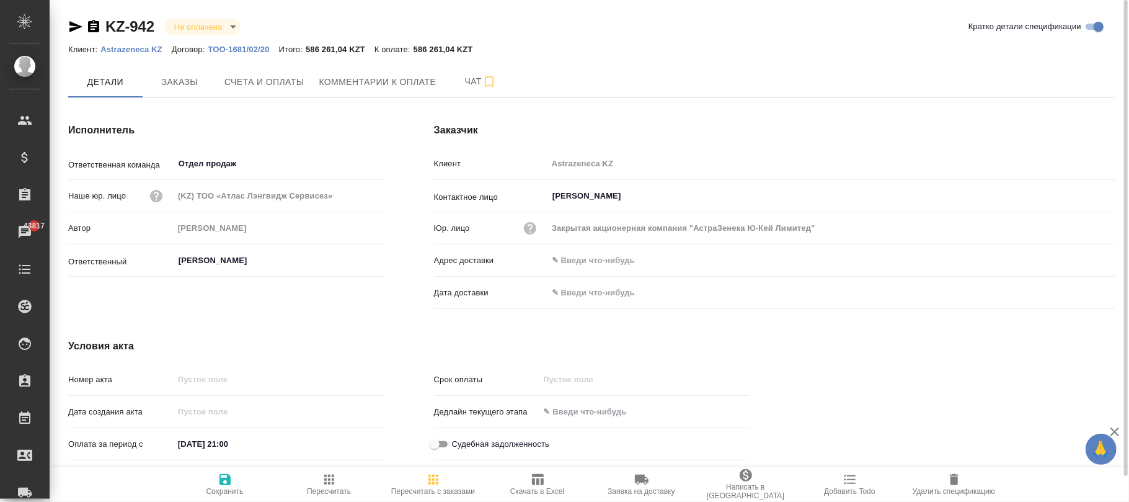
click at [246, 50] on p "ТОО-1681/02/20" at bounding box center [243, 49] width 71 height 9
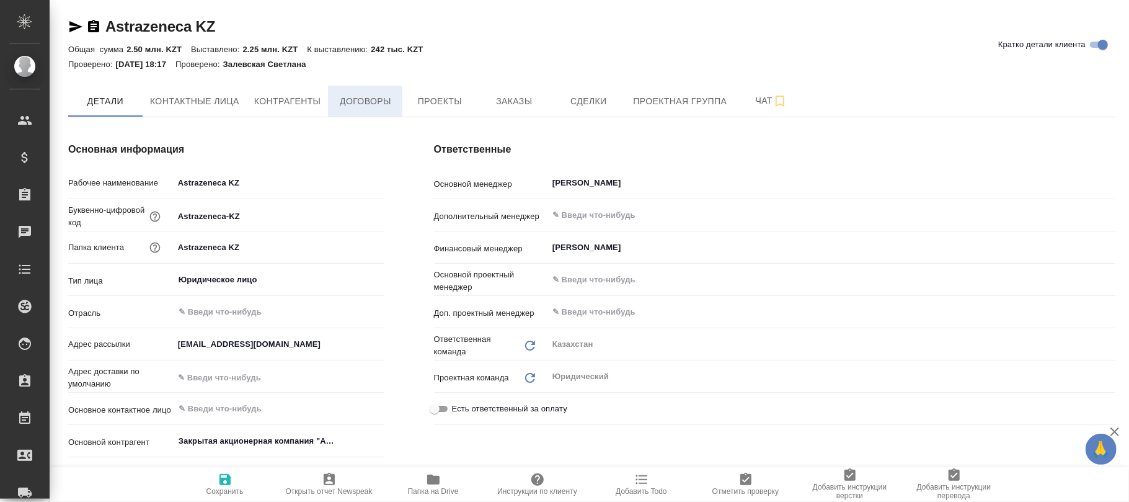
click at [382, 104] on span "Договоры" at bounding box center [365, 102] width 60 height 16
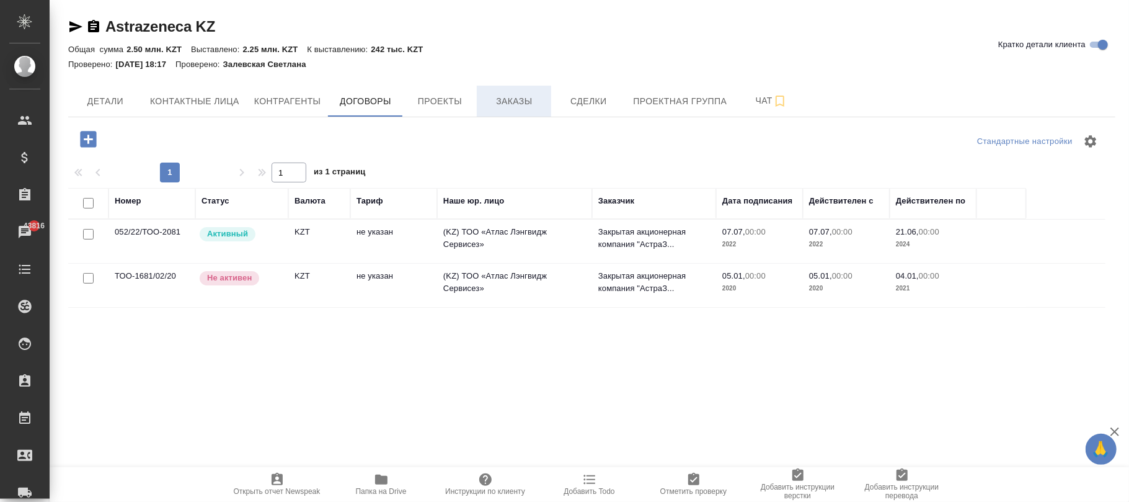
click at [523, 105] on span "Заказы" at bounding box center [514, 102] width 60 height 16
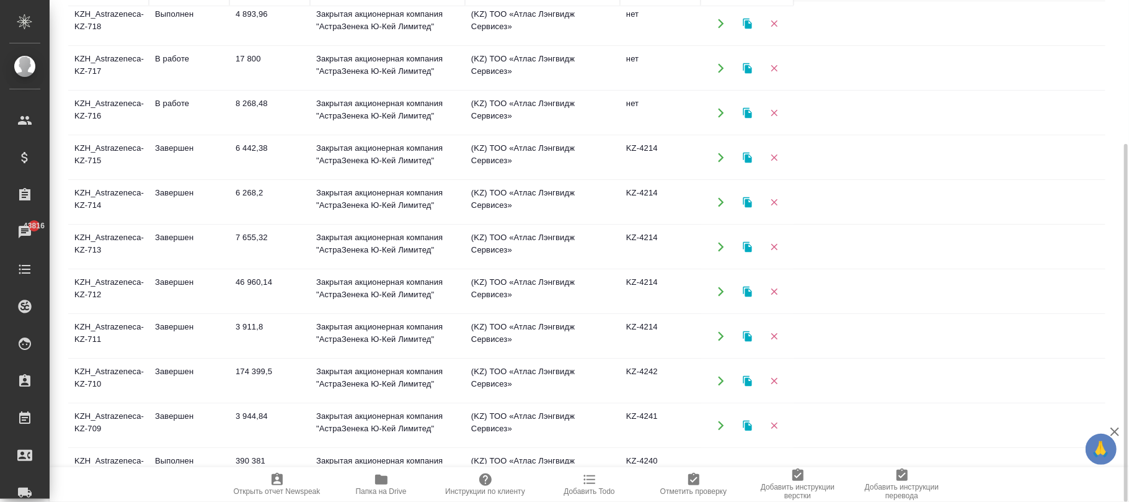
scroll to position [82, 0]
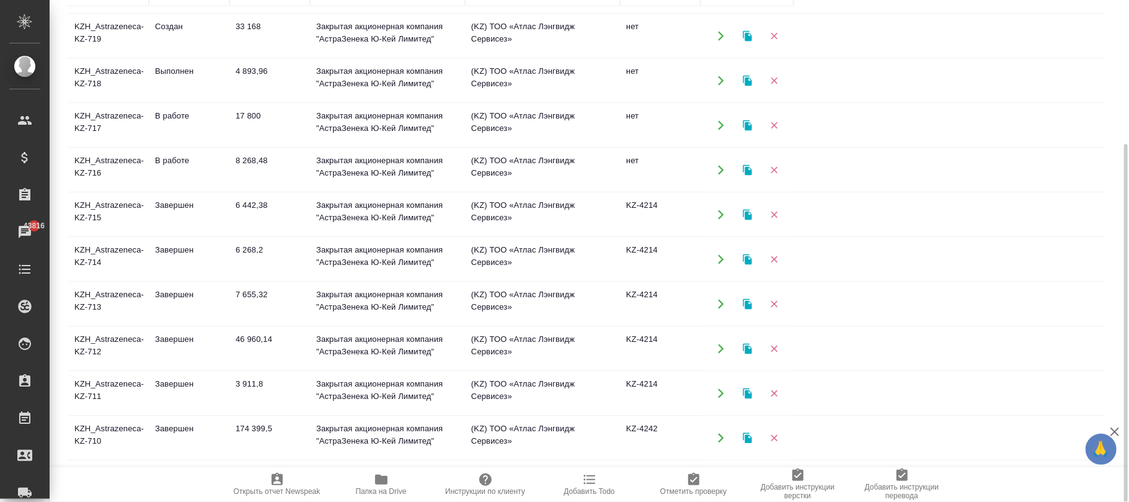
click at [340, 212] on td "Закрытая акционерная компания "АстраЗенека Ю-Кей Лимитед"" at bounding box center [387, 214] width 155 height 43
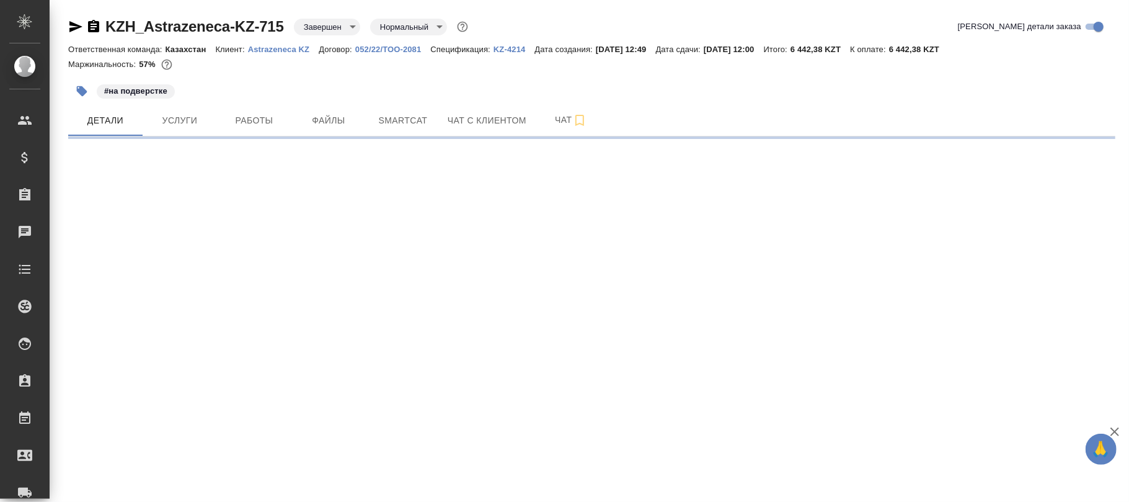
select select "RU"
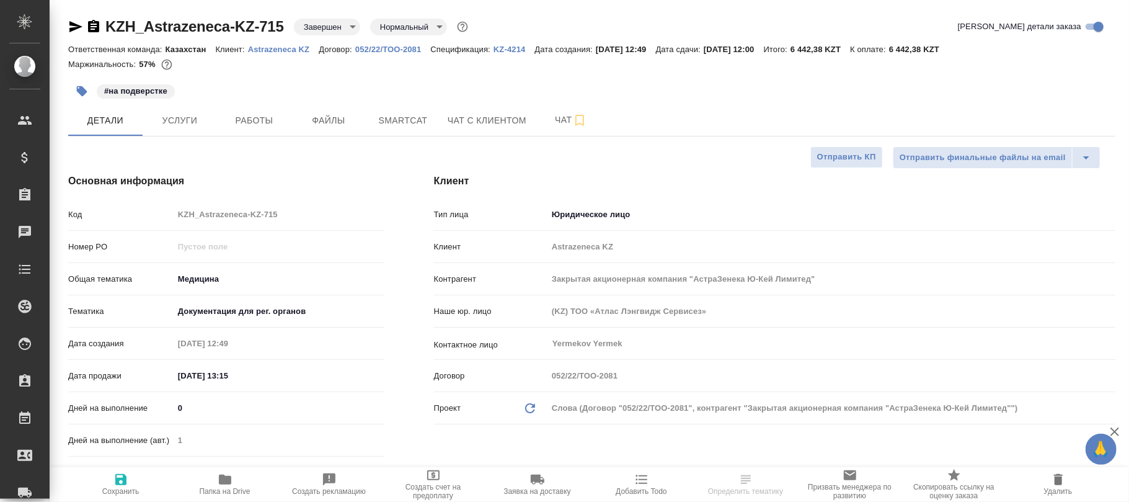
type textarea "x"
click at [512, 50] on p "KZ-4214" at bounding box center [515, 49] width 42 height 9
type textarea "x"
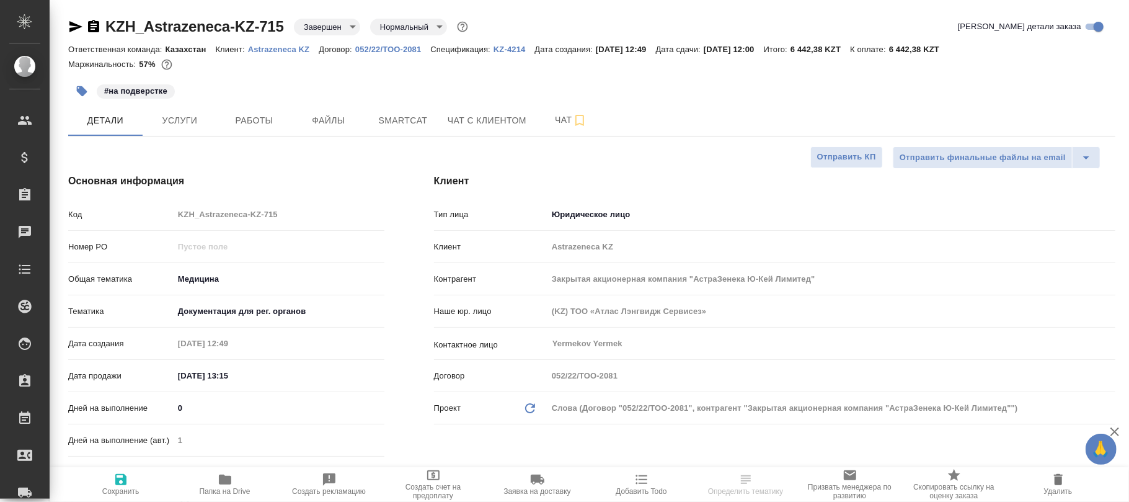
type textarea "x"
select select "RU"
type textarea "x"
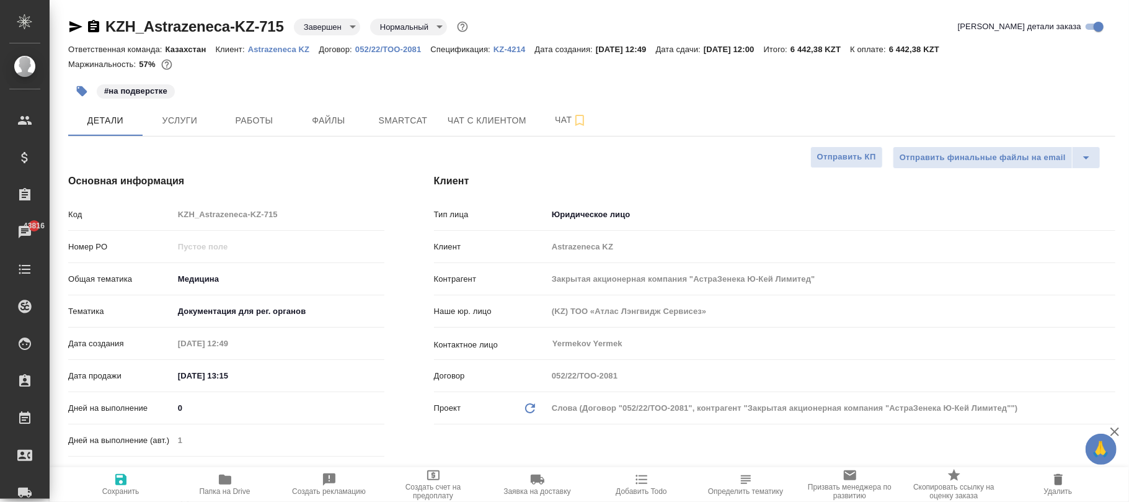
type textarea "x"
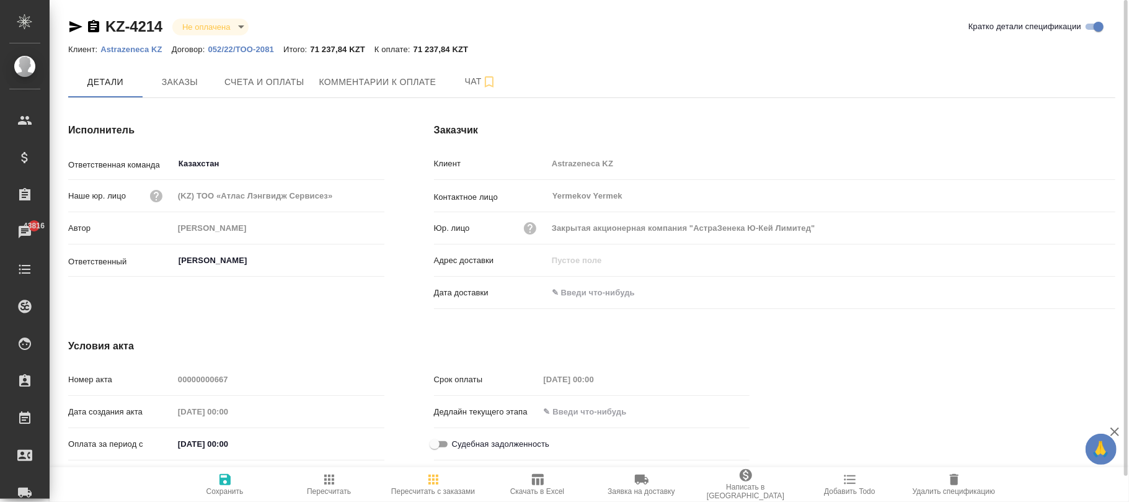
drag, startPoint x: 185, startPoint y: 86, endPoint x: 306, endPoint y: 99, distance: 121.7
click at [190, 86] on span "Заказы" at bounding box center [180, 82] width 60 height 16
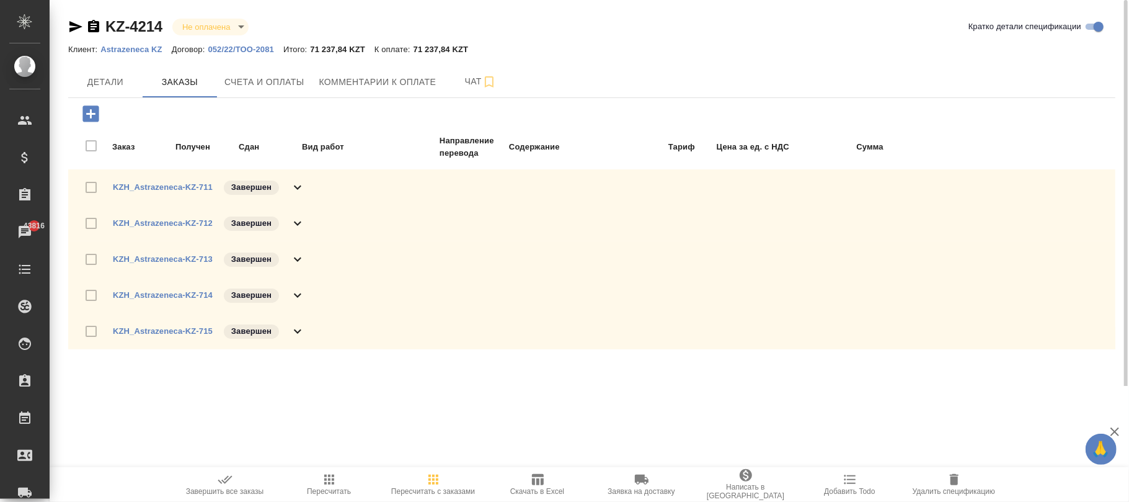
click at [303, 89] on span "Счета и оплаты" at bounding box center [264, 82] width 80 height 16
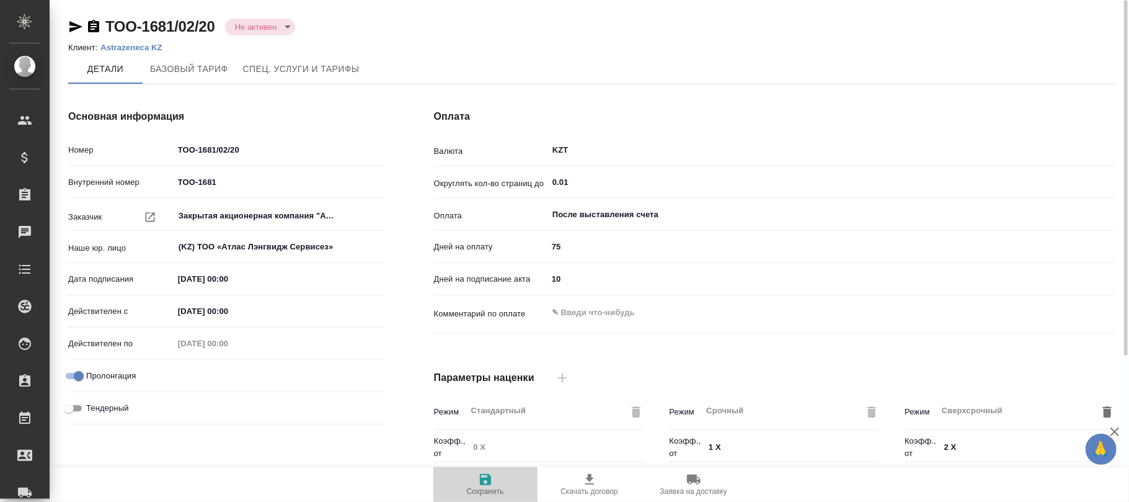
click at [487, 482] on icon "button" at bounding box center [485, 479] width 11 height 11
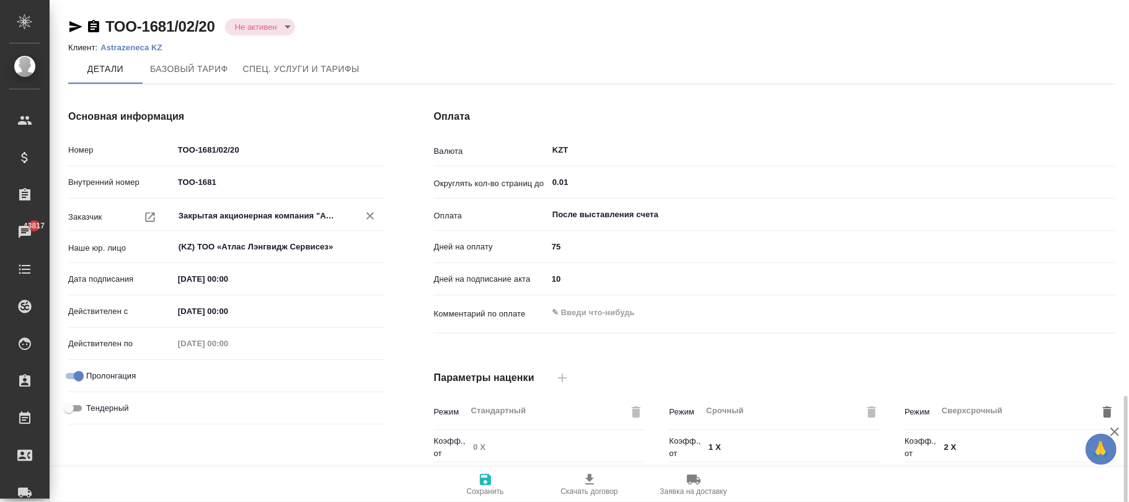
scroll to position [341, 0]
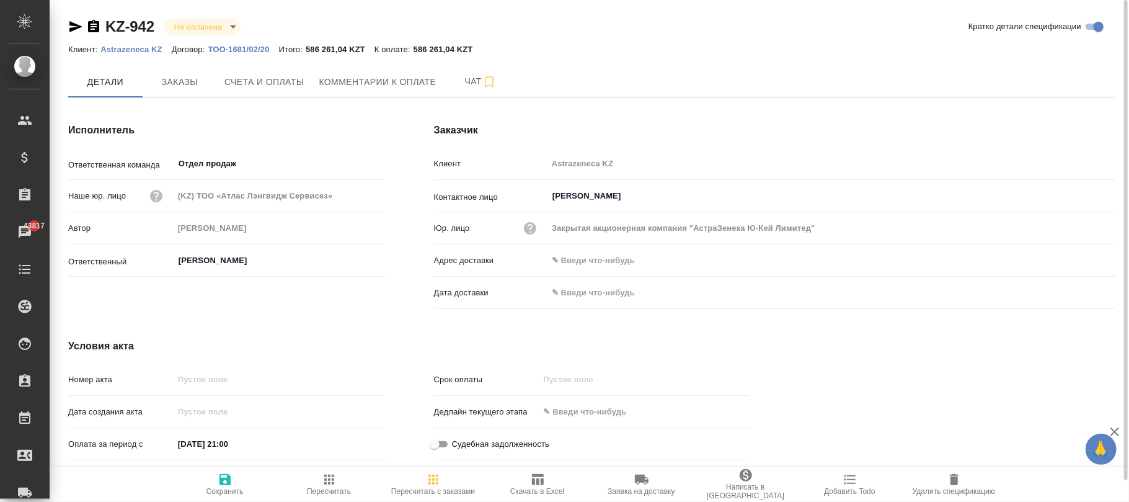
click at [226, 23] on body "🙏 .cls-1 fill:#fff; AWATERA [PERSON_NAME]fokina Клиенты Спецификации Заказы 438…" at bounding box center [564, 251] width 1129 height 502
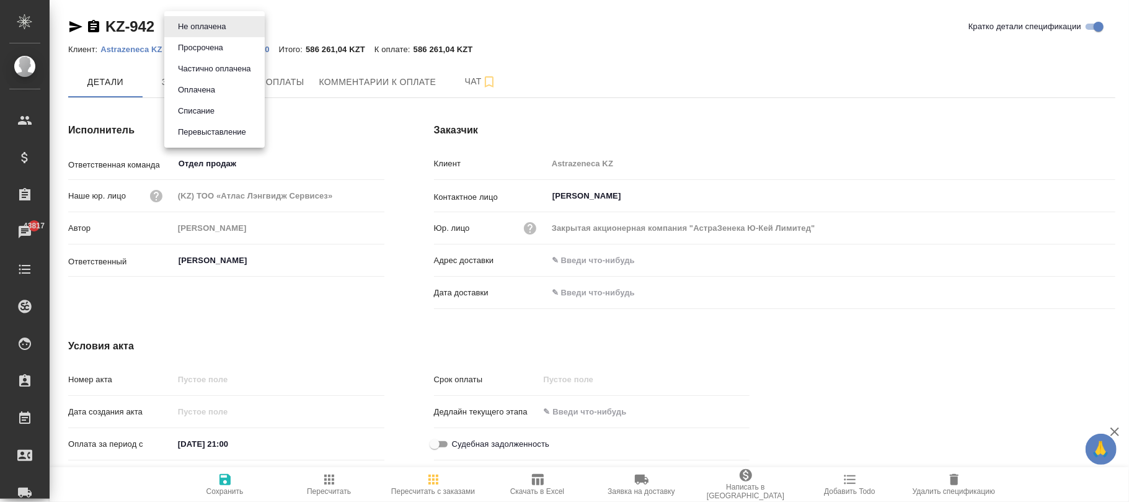
click at [585, 43] on div at bounding box center [564, 251] width 1129 height 502
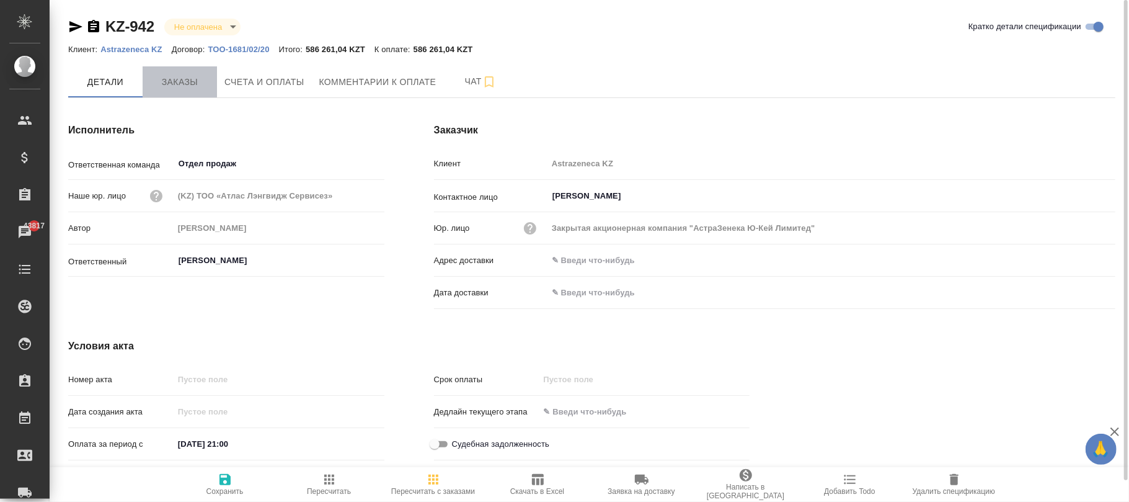
click at [172, 87] on span "Заказы" at bounding box center [180, 82] width 60 height 16
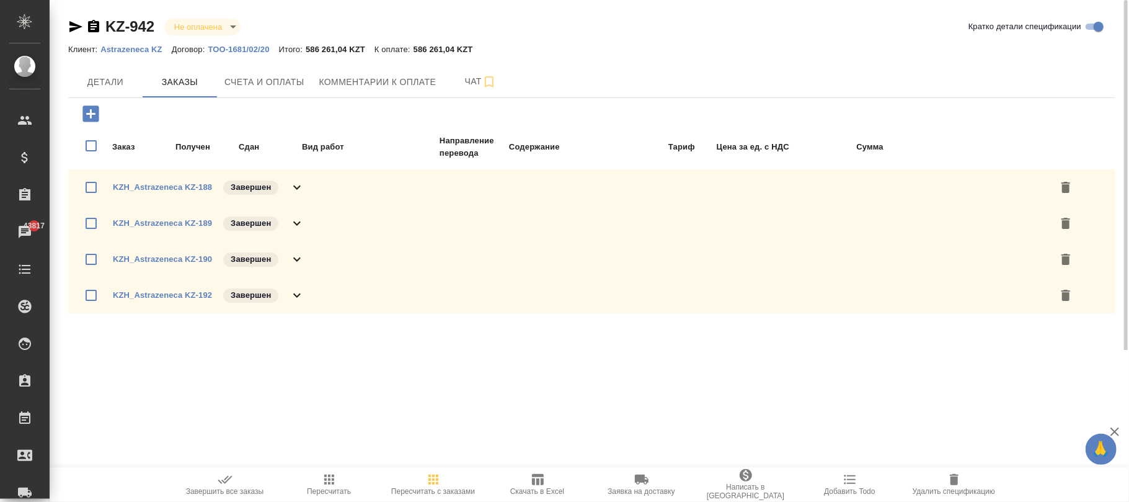
click at [448, 484] on span "Пересчитать с заказами" at bounding box center [433, 484] width 89 height 24
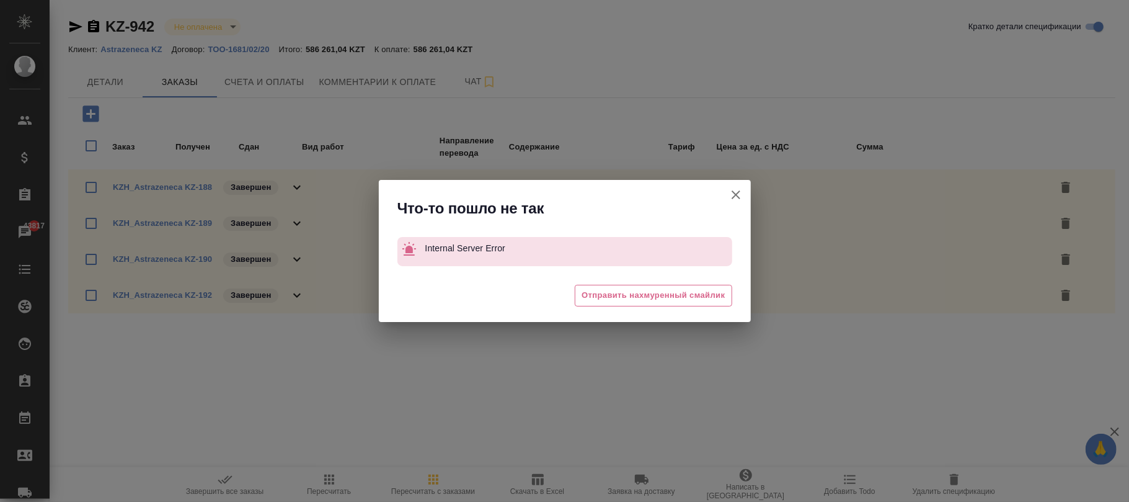
click at [730, 194] on icon "button" at bounding box center [736, 194] width 15 height 15
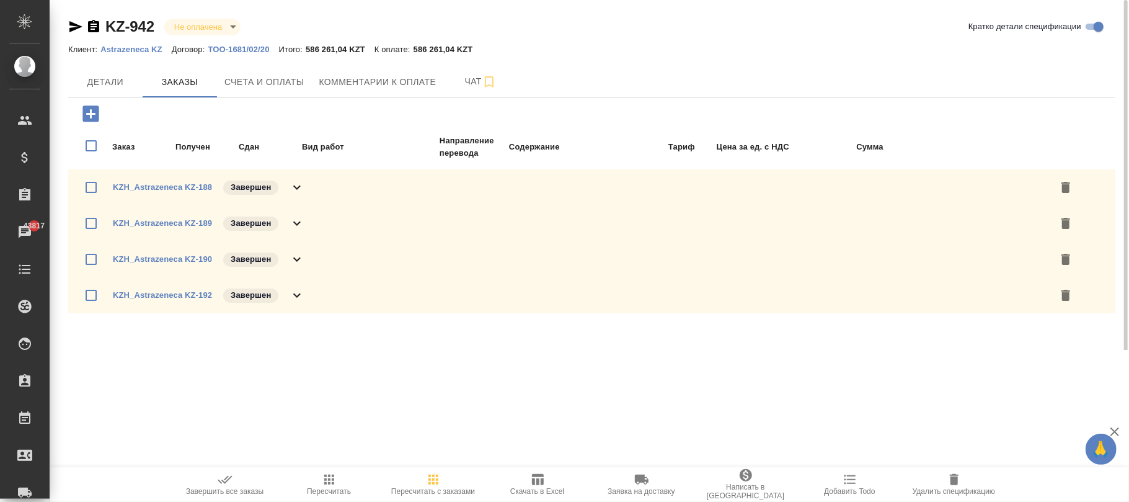
click at [337, 476] on span "Пересчитать" at bounding box center [329, 484] width 89 height 24
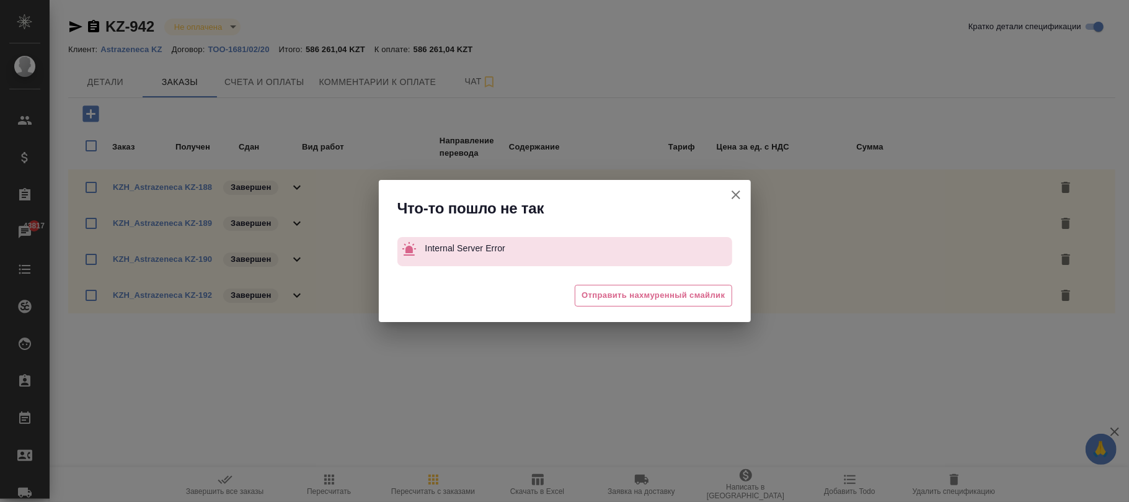
click at [733, 195] on icon "button" at bounding box center [736, 194] width 15 height 15
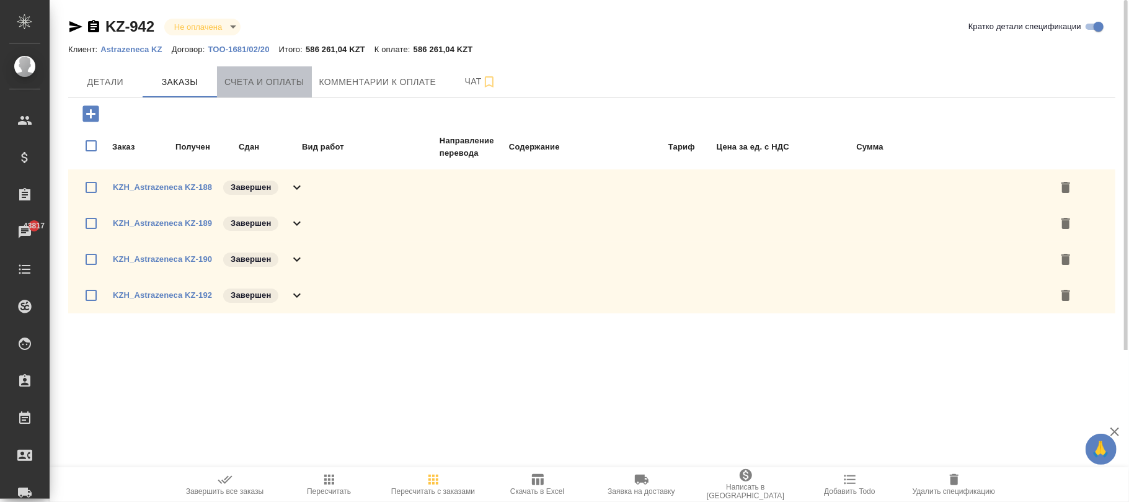
click at [293, 83] on span "Счета и оплаты" at bounding box center [264, 82] width 80 height 16
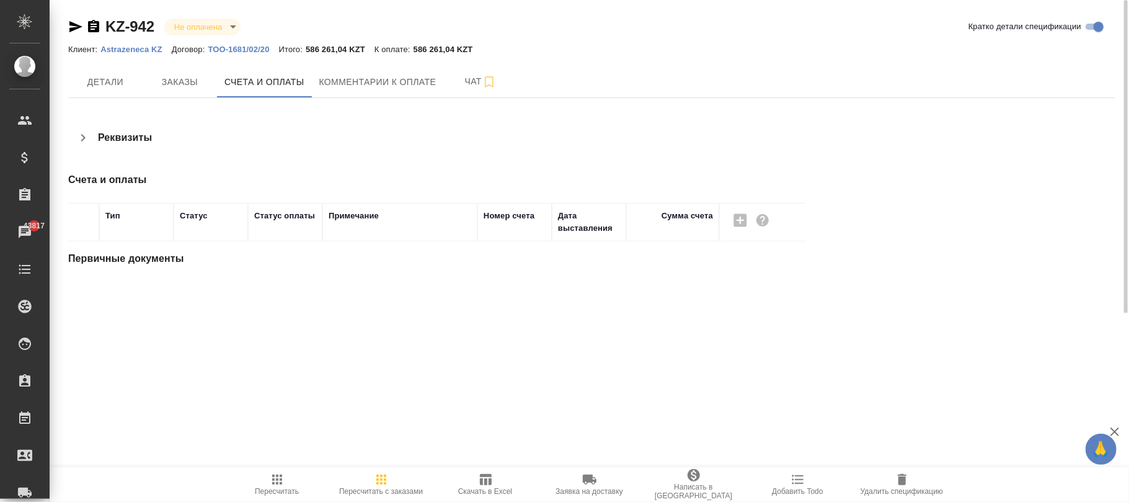
drag, startPoint x: 735, startPoint y: 214, endPoint x: 757, endPoint y: 224, distance: 23.9
click at [737, 216] on div at bounding box center [747, 220] width 45 height 21
click at [745, 219] on div at bounding box center [747, 220] width 45 height 21
click at [745, 223] on div at bounding box center [747, 220] width 45 height 21
click at [762, 218] on icon "button" at bounding box center [762, 220] width 12 height 12
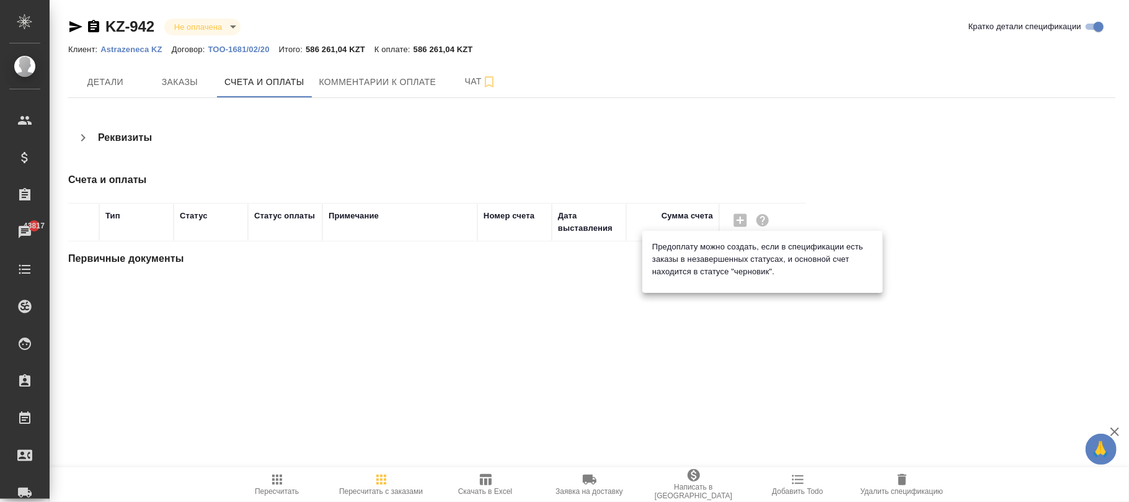
click at [262, 241] on div at bounding box center [564, 251] width 1129 height 502
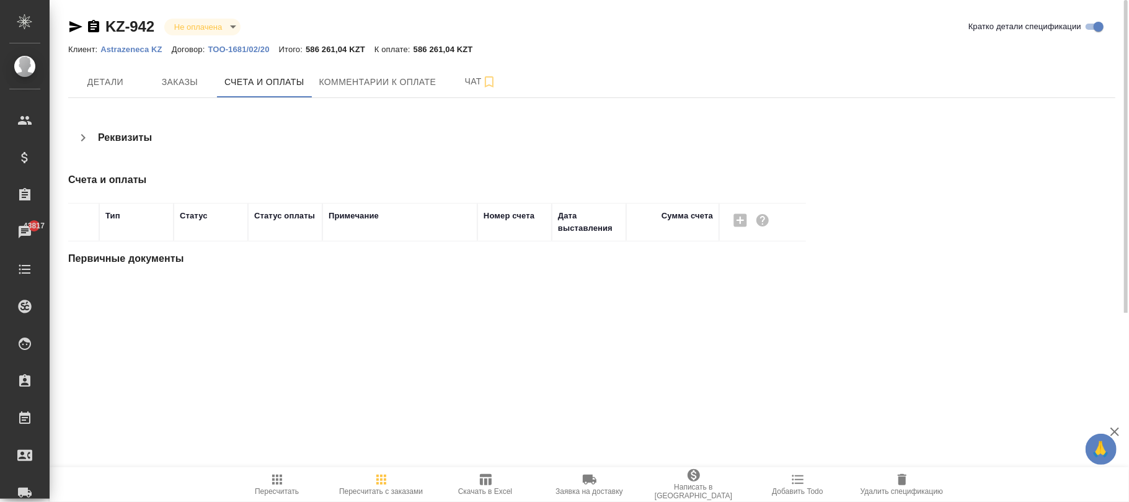
click at [128, 258] on h4 "Первичные документы" at bounding box center [417, 258] width 698 height 15
click at [79, 135] on icon "button" at bounding box center [83, 137] width 15 height 15
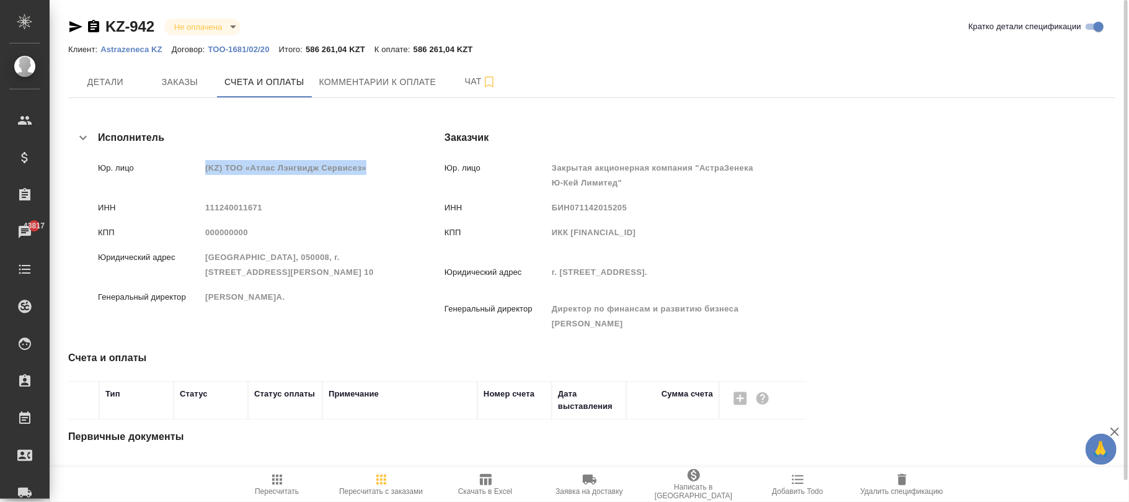
drag, startPoint x: 203, startPoint y: 162, endPoint x: 368, endPoint y: 170, distance: 164.5
click at [368, 170] on div "Юр. лицо (KZ) ТОО «Атлас Лэнгвидж Сервисез»" at bounding box center [259, 167] width 322 height 15
copy div "Юр. лицо (KZ) ТОО «Атлас Лэнгвидж Сервисез»"
click at [177, 74] on span "Заказы" at bounding box center [180, 82] width 60 height 16
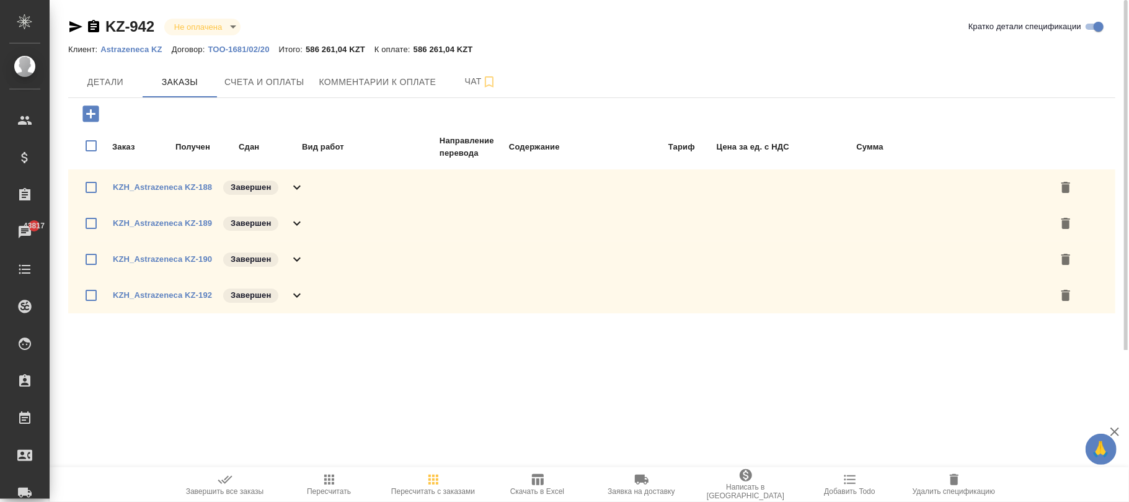
click at [254, 48] on p "ТОО-1681/02/20" at bounding box center [243, 49] width 71 height 9
click at [427, 479] on icon "button" at bounding box center [433, 479] width 15 height 15
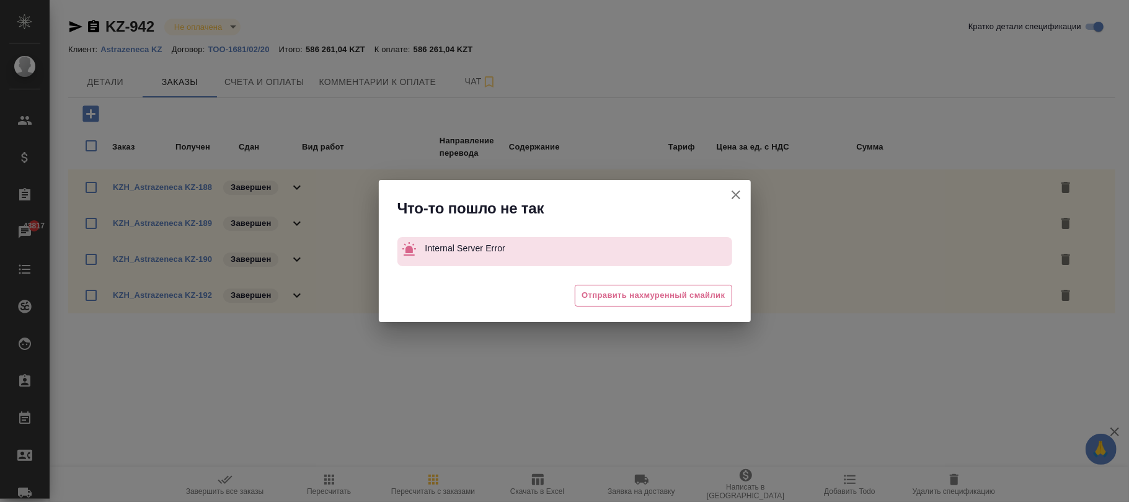
click at [733, 198] on icon "button" at bounding box center [736, 194] width 15 height 15
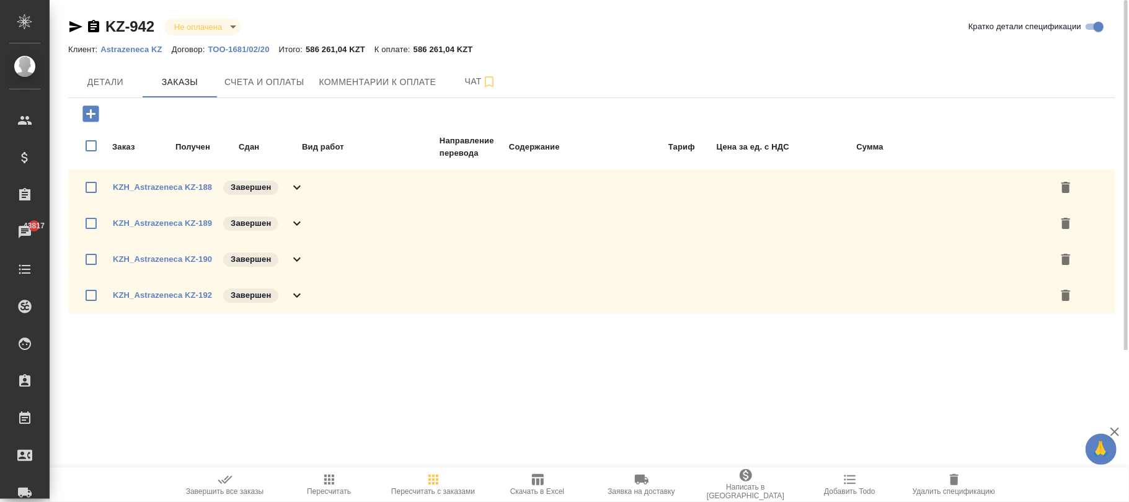
click at [333, 485] on icon "button" at bounding box center [329, 479] width 15 height 15
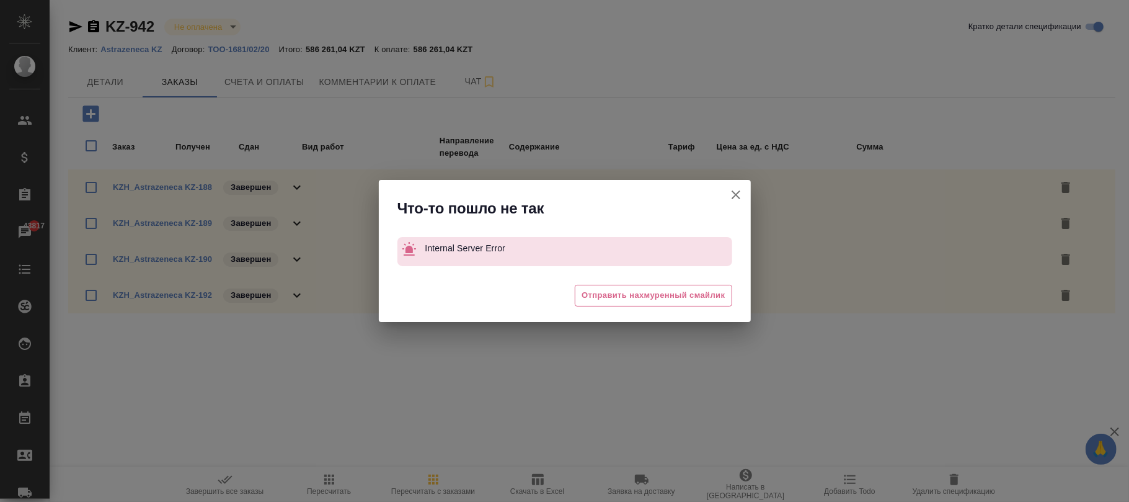
click at [742, 198] on icon "button" at bounding box center [736, 194] width 15 height 15
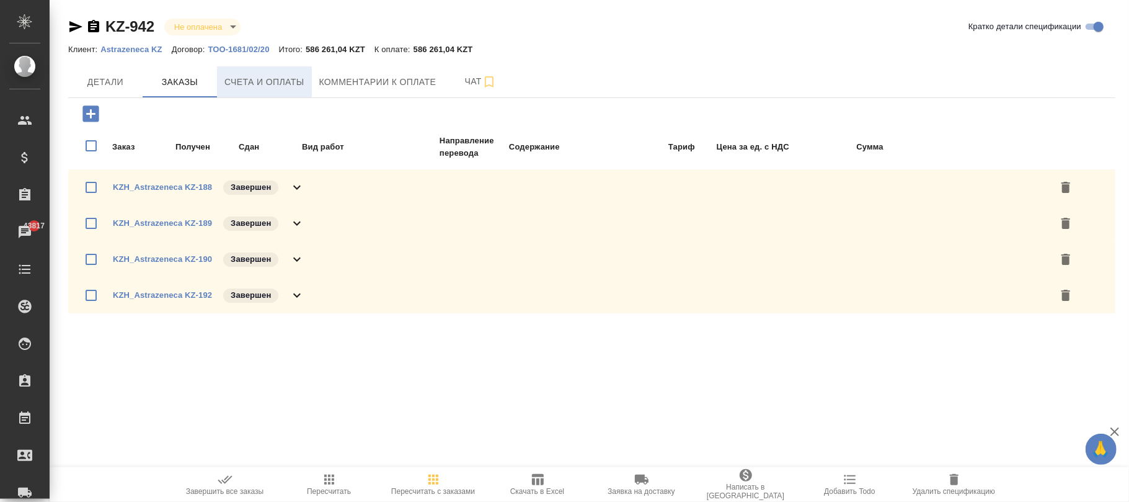
click at [286, 87] on span "Счета и оплаты" at bounding box center [264, 82] width 80 height 16
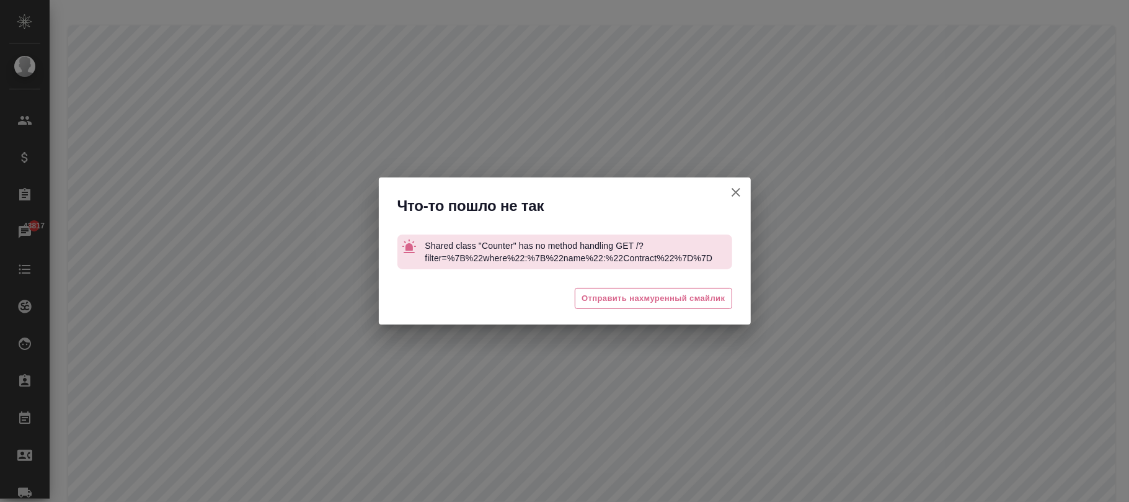
click at [742, 188] on icon "button" at bounding box center [736, 192] width 15 height 15
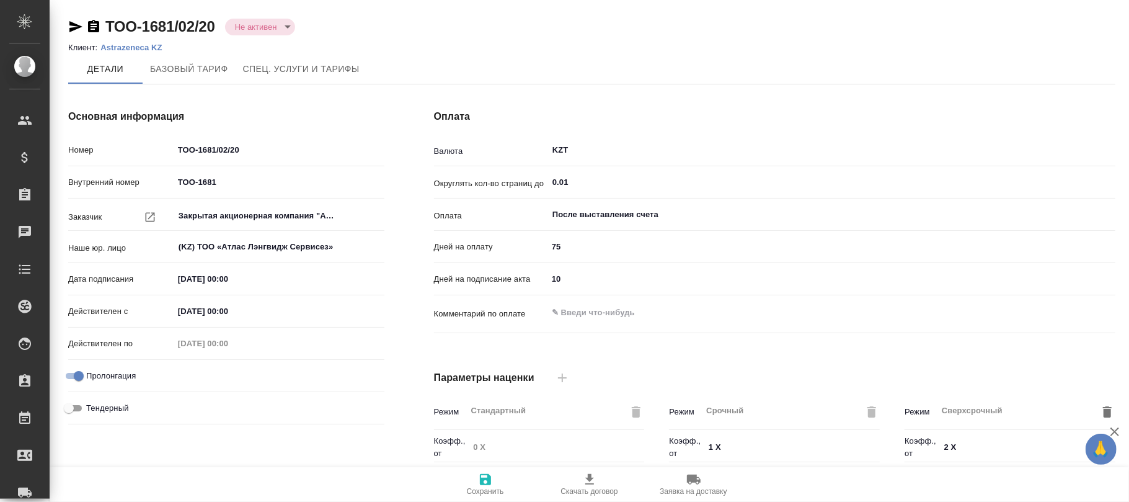
scroll to position [341, 0]
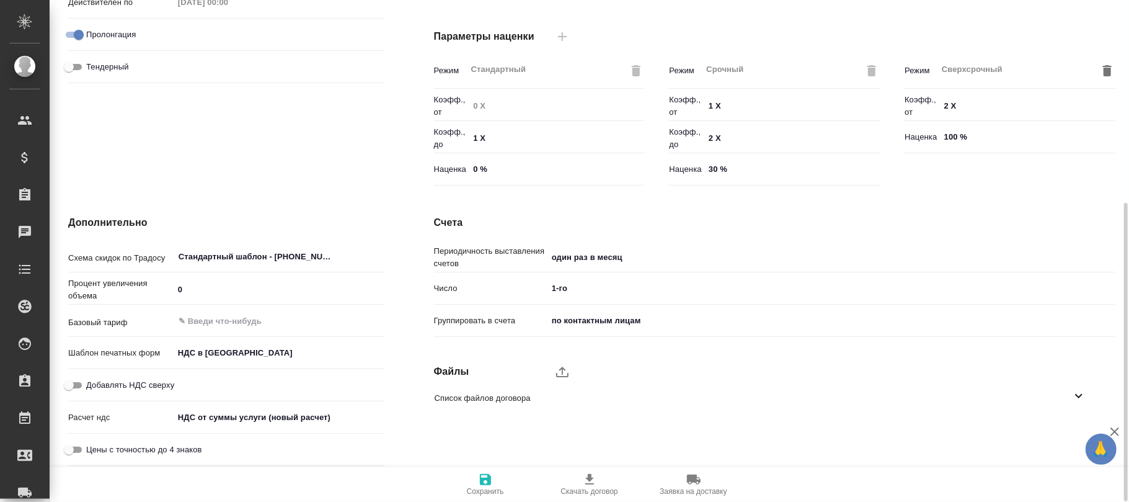
click at [480, 487] on span "Сохранить" at bounding box center [485, 491] width 37 height 9
